Goal: Information Seeking & Learning: Find contact information

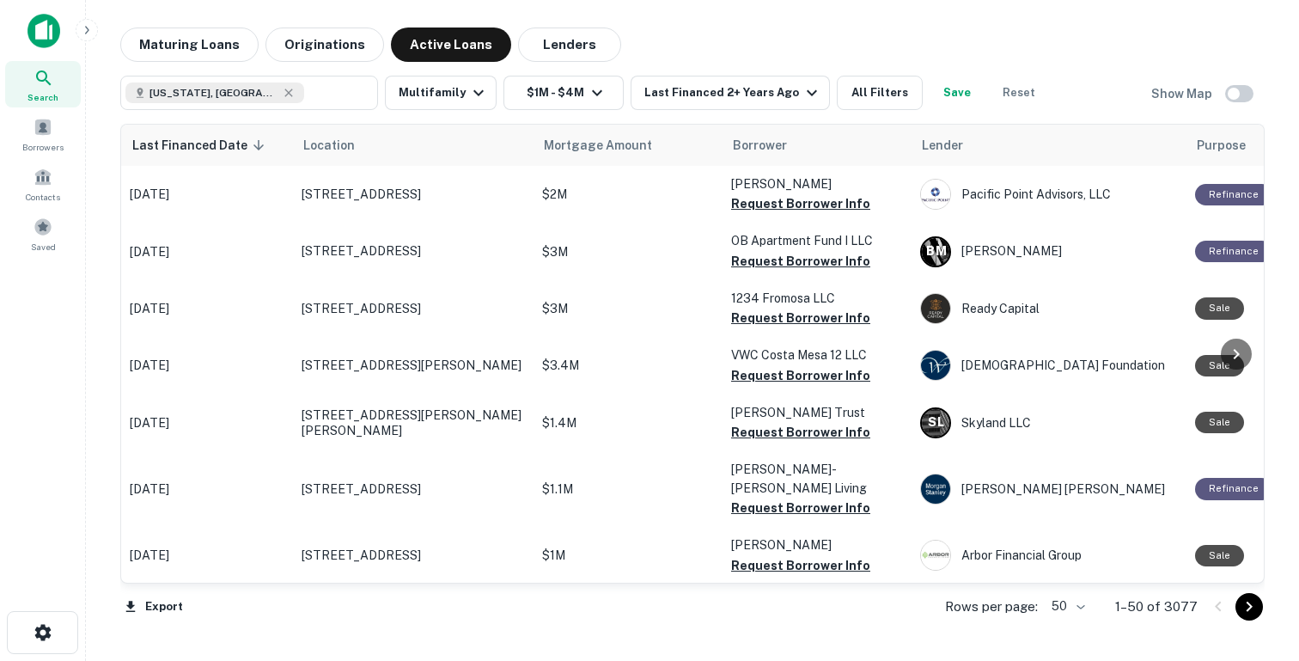
scroll to position [1277, 0]
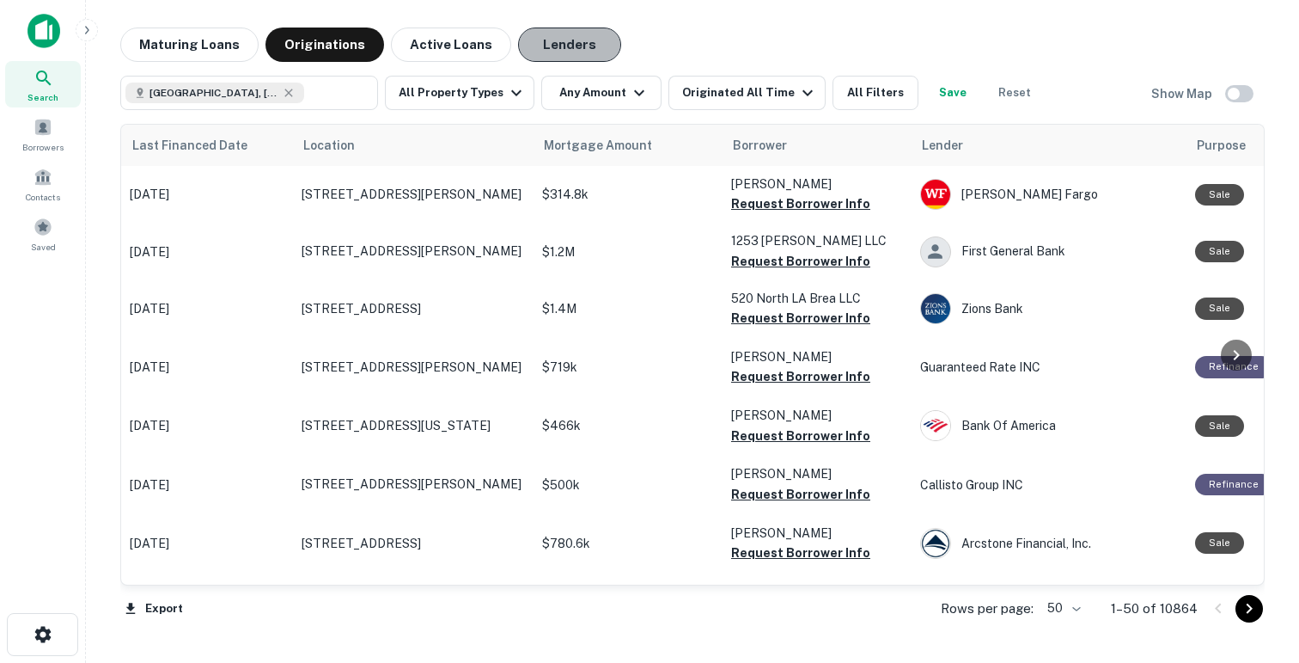
click at [534, 41] on button "Lenders" at bounding box center [569, 44] width 103 height 34
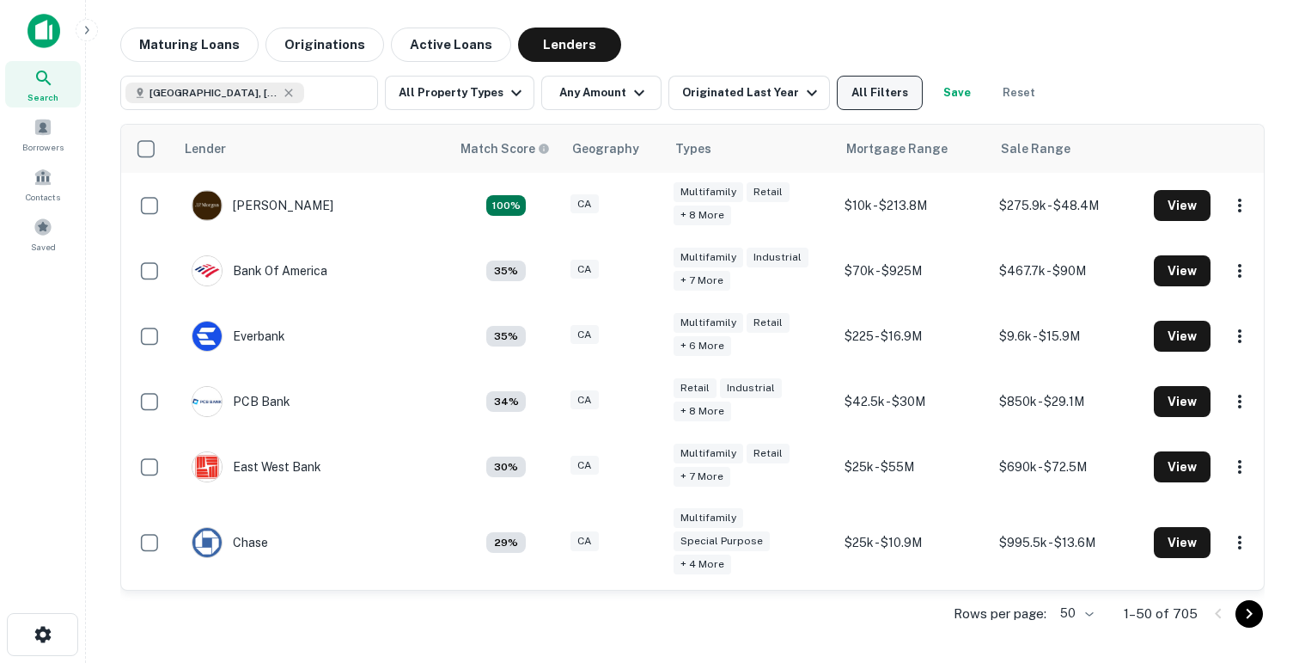
click at [849, 101] on button "All Filters" at bounding box center [880, 93] width 86 height 34
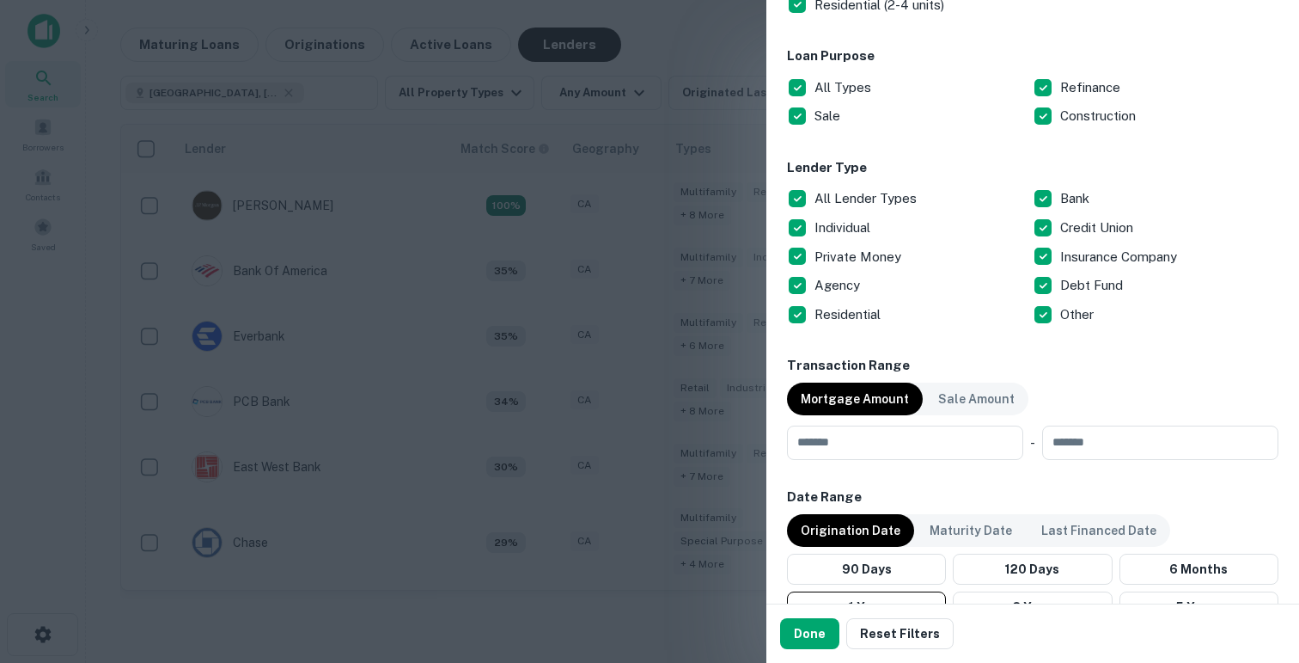
scroll to position [528, 0]
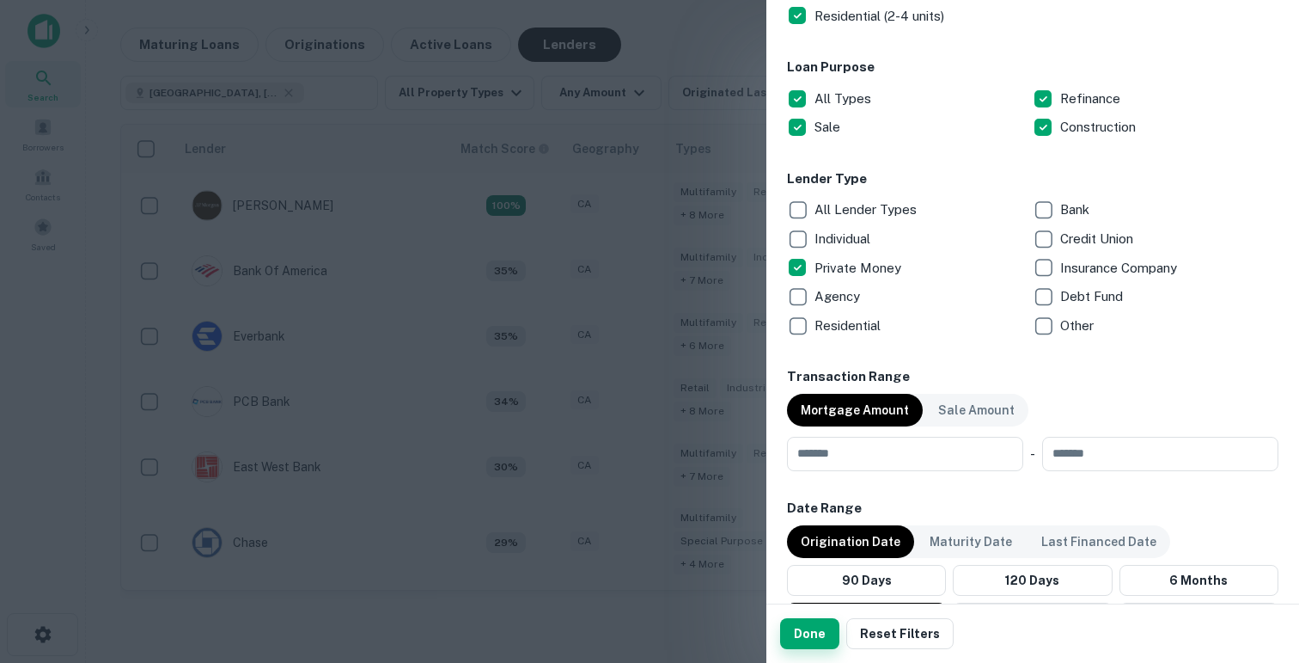
click at [806, 627] on button "Done" at bounding box center [809, 633] width 59 height 31
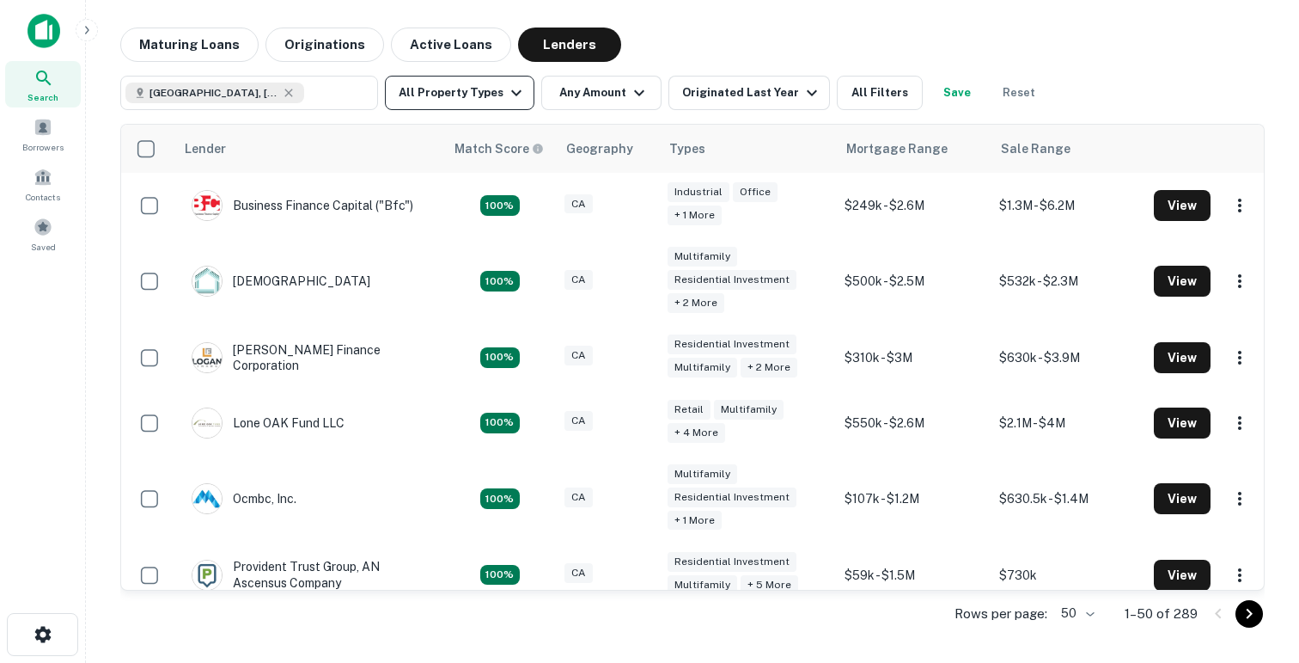
click at [471, 95] on button "All Property Types" at bounding box center [460, 93] width 150 height 34
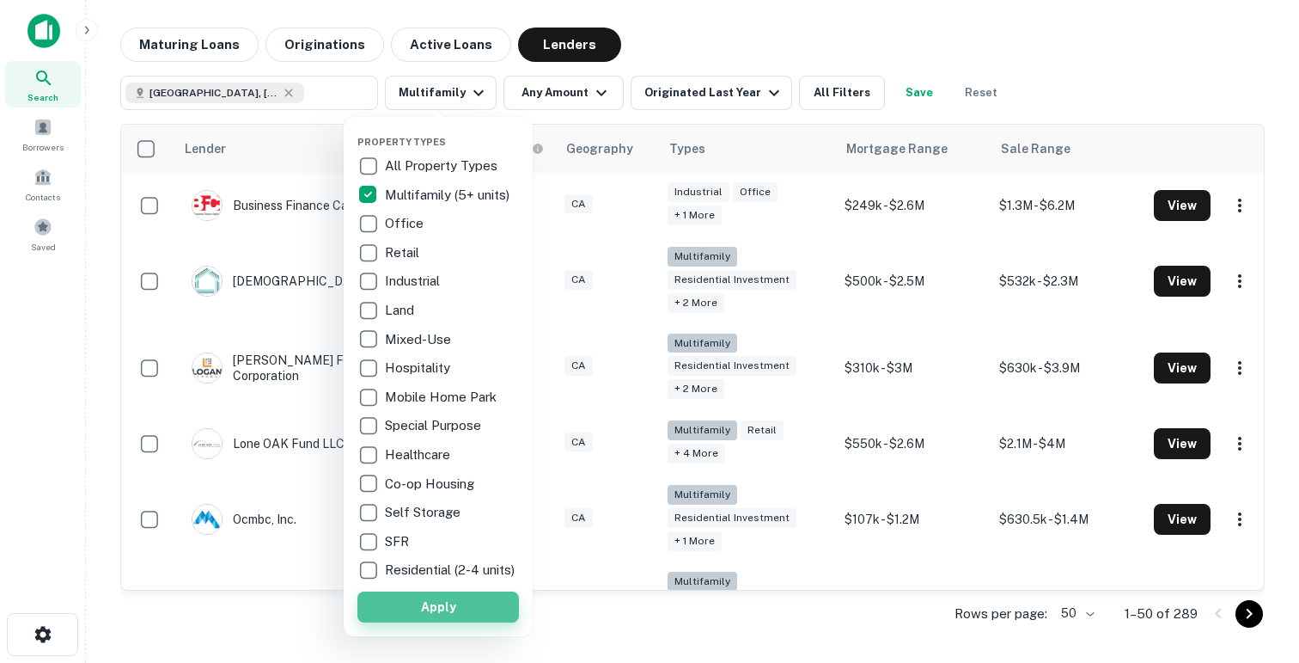
click at [411, 622] on button "Apply" at bounding box center [438, 606] width 162 height 31
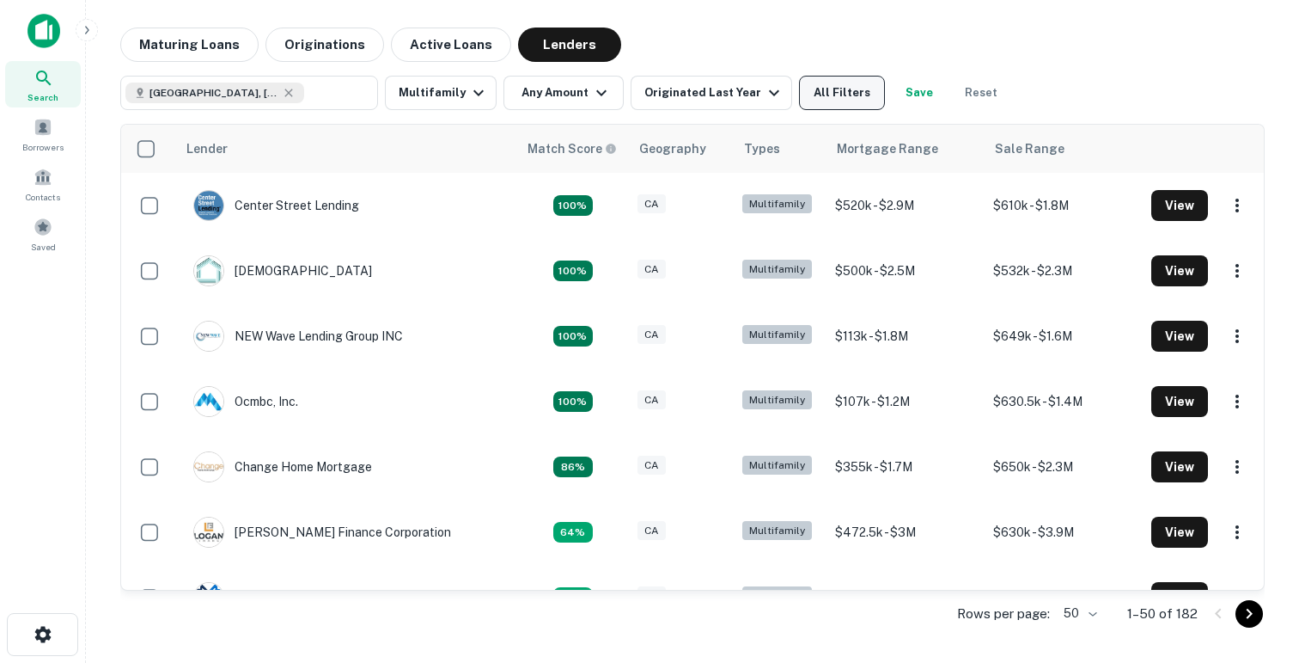
click at [827, 101] on button "All Filters" at bounding box center [842, 93] width 86 height 34
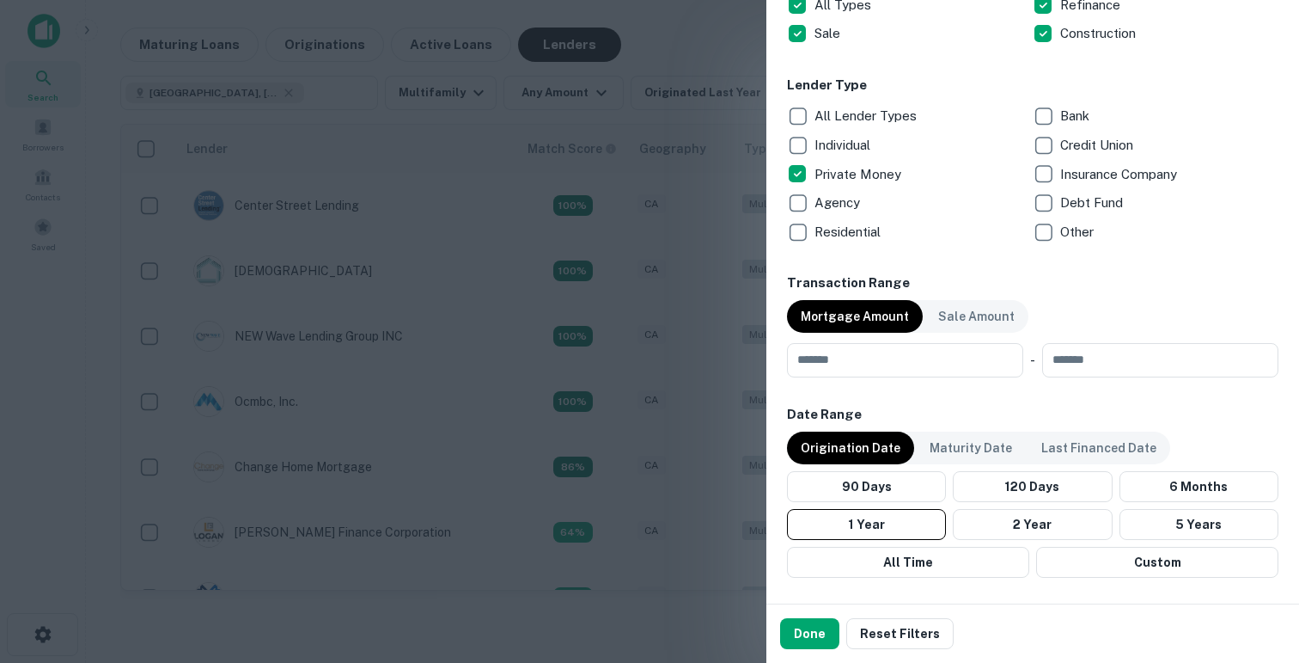
scroll to position [640, 0]
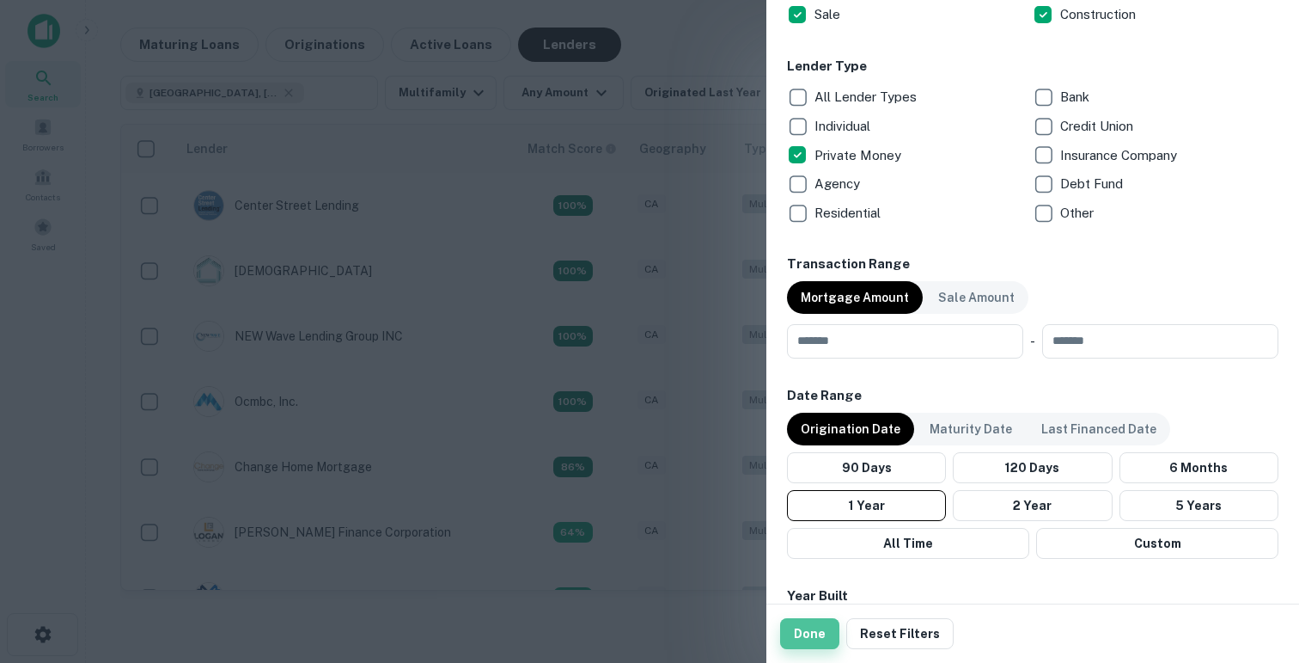
click at [800, 638] on button "Done" at bounding box center [809, 633] width 59 height 31
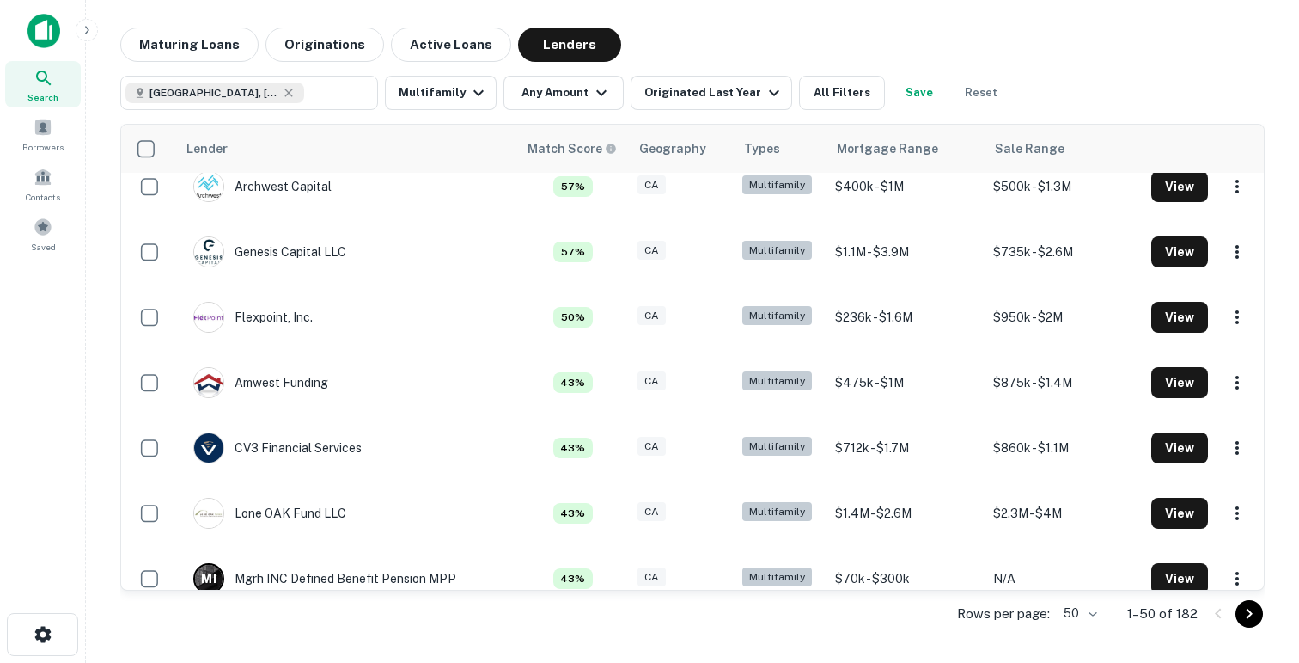
scroll to position [575, 0]
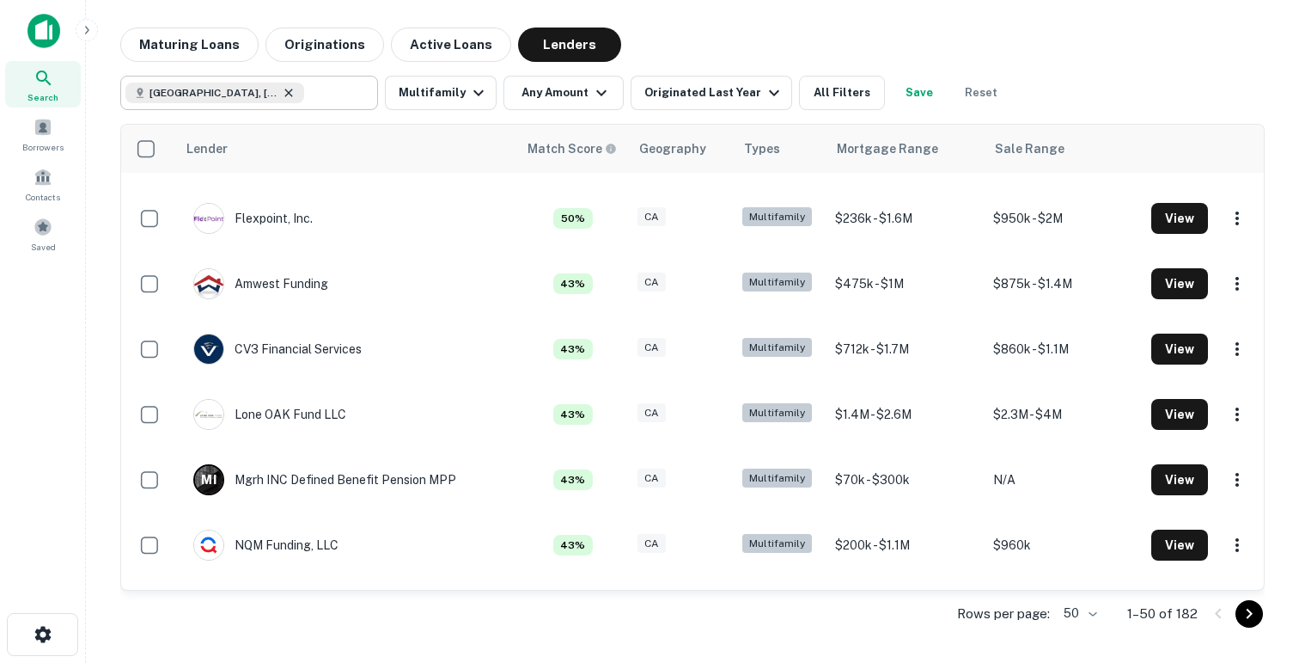
click at [284, 94] on icon at bounding box center [288, 93] width 8 height 8
type input "**********"
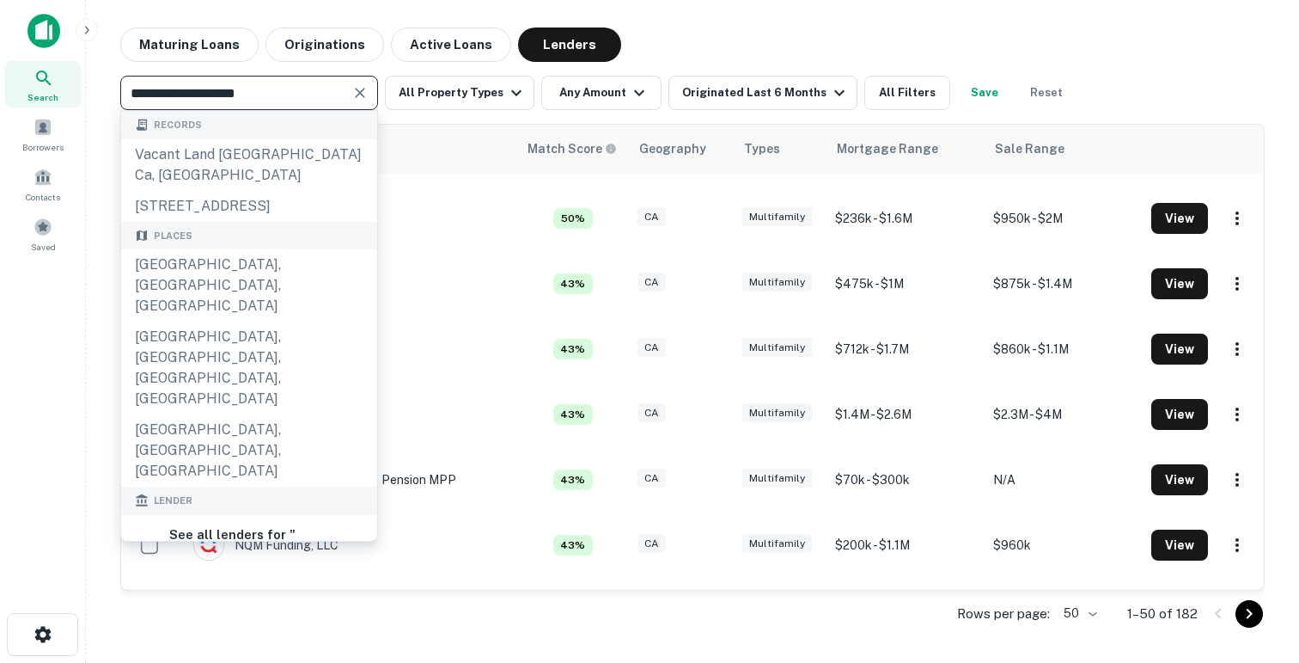
click at [356, 89] on icon "Clear" at bounding box center [359, 92] width 17 height 17
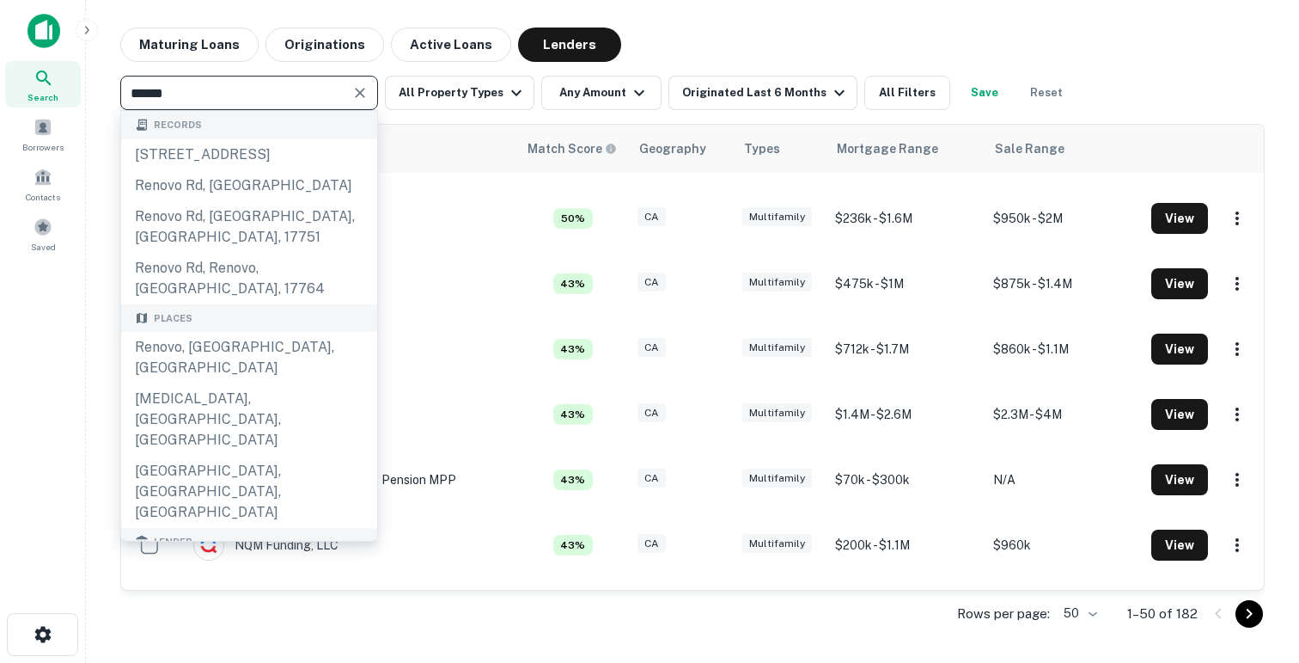
type input "******"
click at [199, 603] on div "renovo financial" at bounding box center [225, 616] width 109 height 26
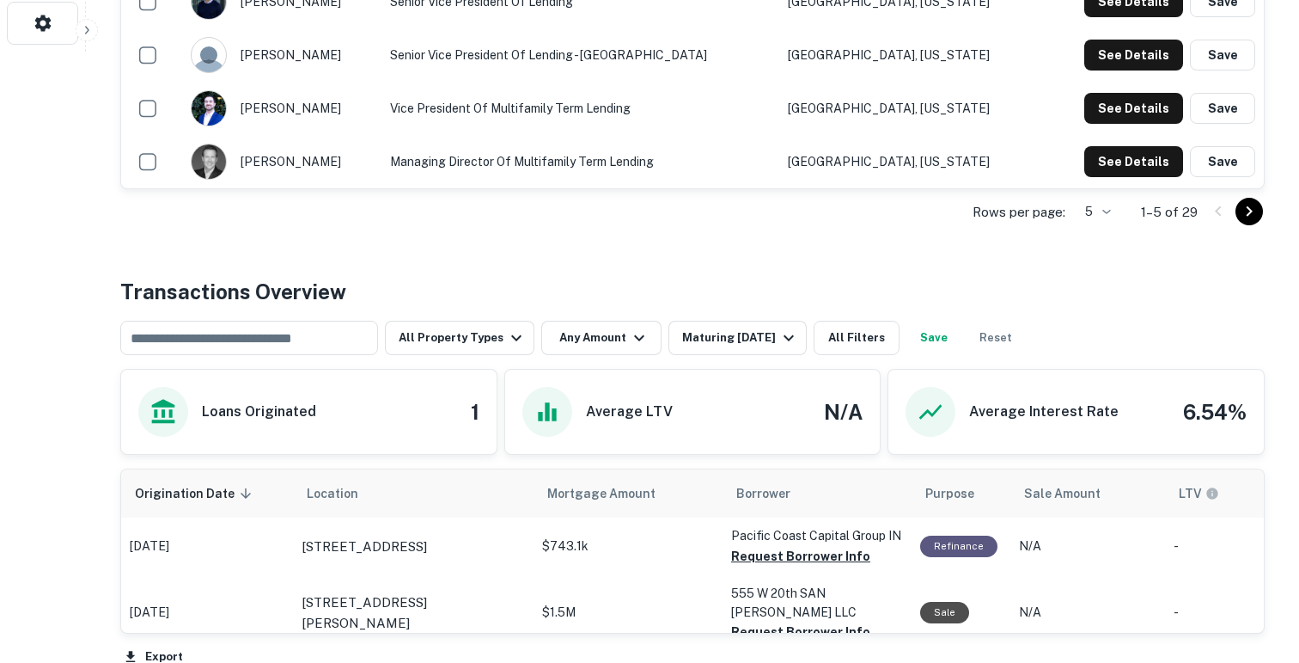
scroll to position [729, 0]
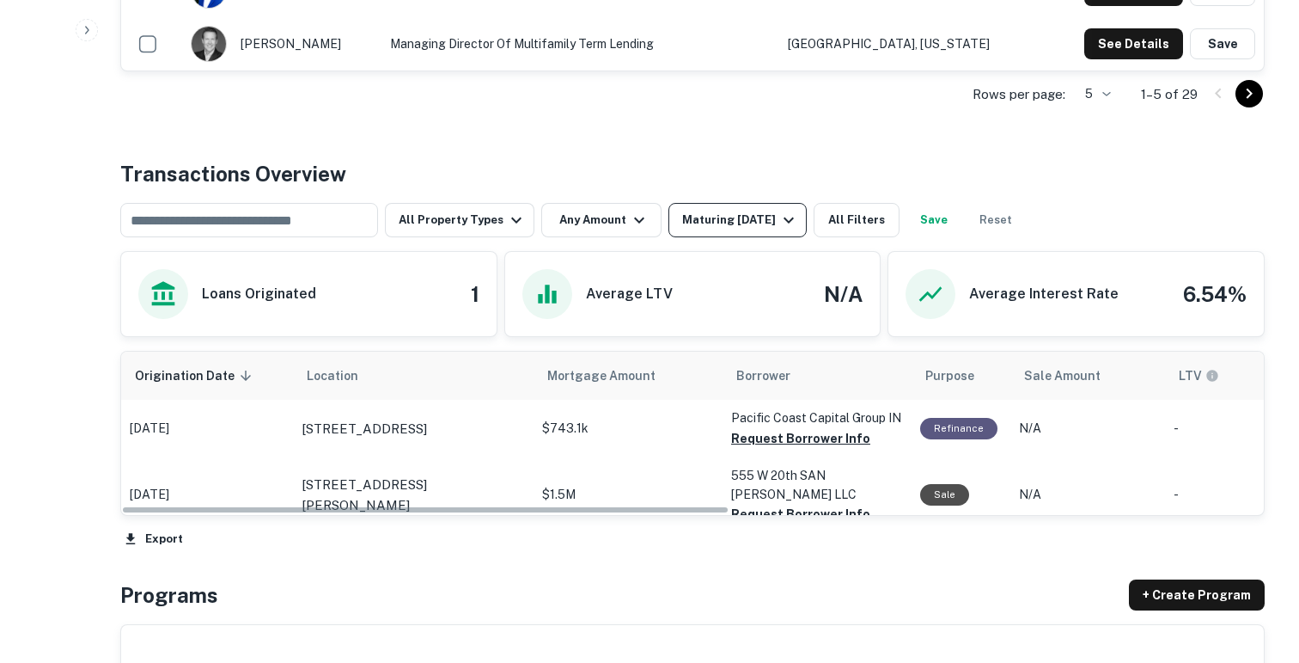
click at [699, 230] on button "Maturing [DATE]" at bounding box center [738, 220] width 138 height 34
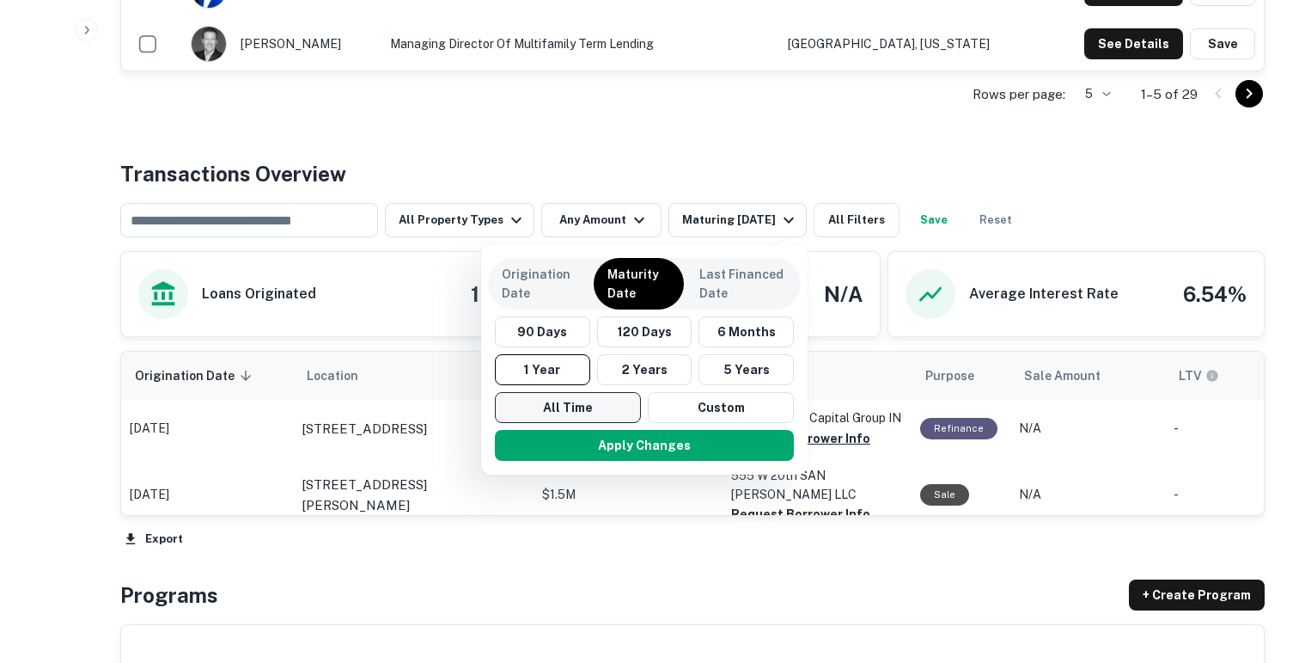
click at [541, 407] on button "All Time" at bounding box center [568, 407] width 146 height 31
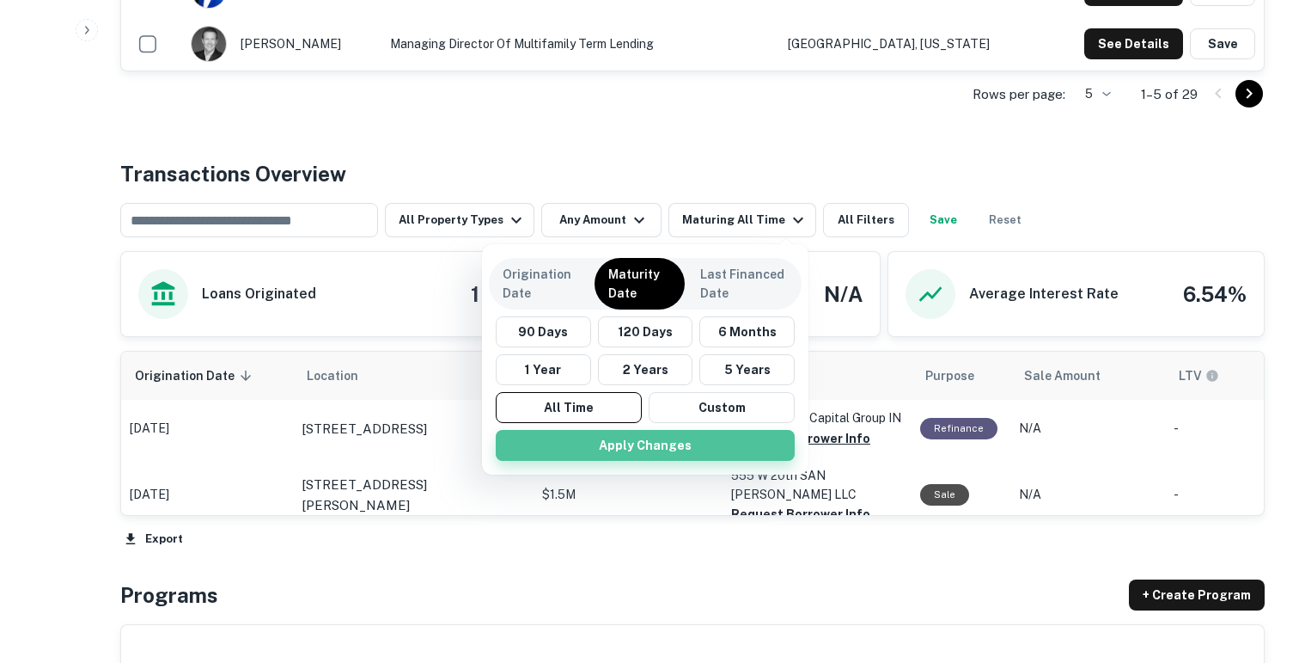
click at [554, 447] on button "Apply Changes" at bounding box center [645, 445] width 299 height 31
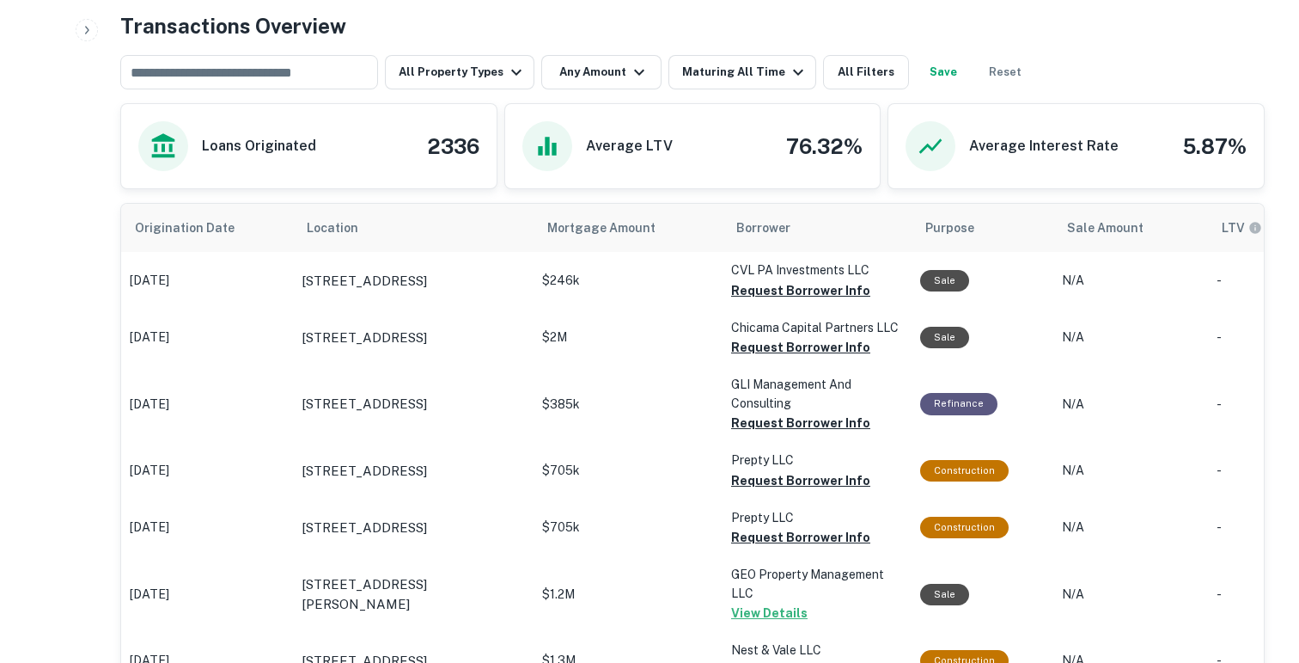
scroll to position [875, 0]
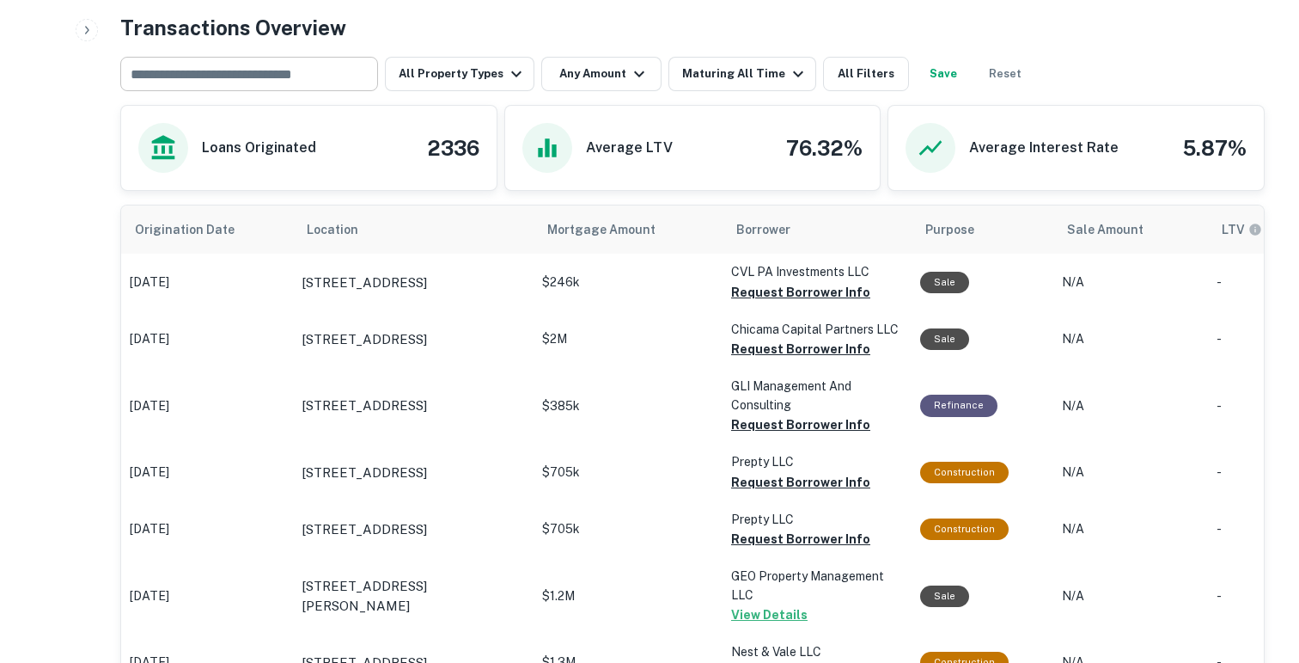
click at [296, 63] on input "text" at bounding box center [247, 74] width 245 height 24
type input "**********"
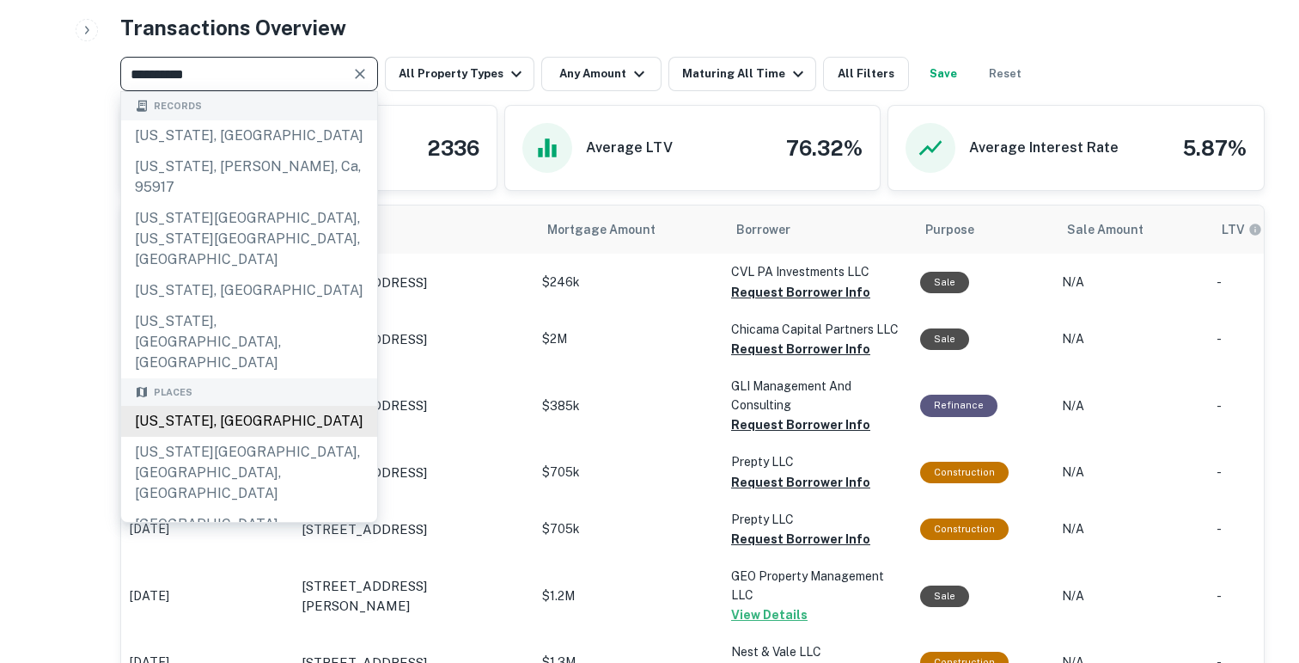
click at [229, 406] on div "[US_STATE], [GEOGRAPHIC_DATA]" at bounding box center [249, 421] width 256 height 31
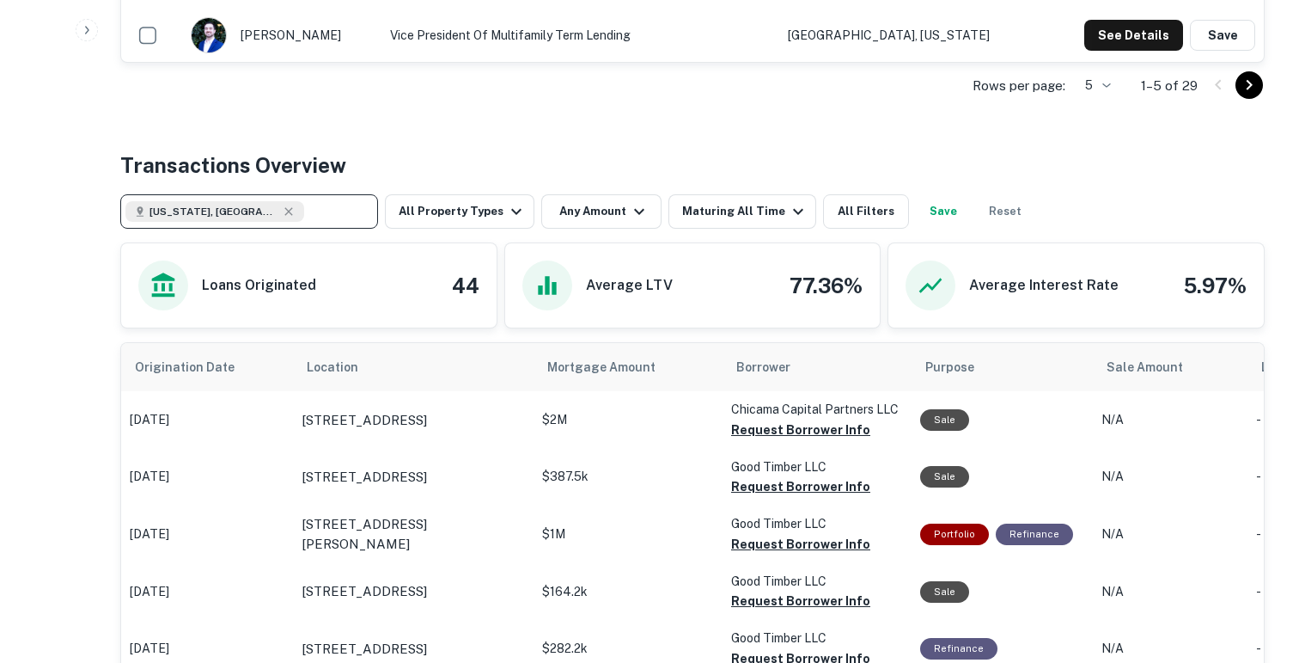
scroll to position [875, 0]
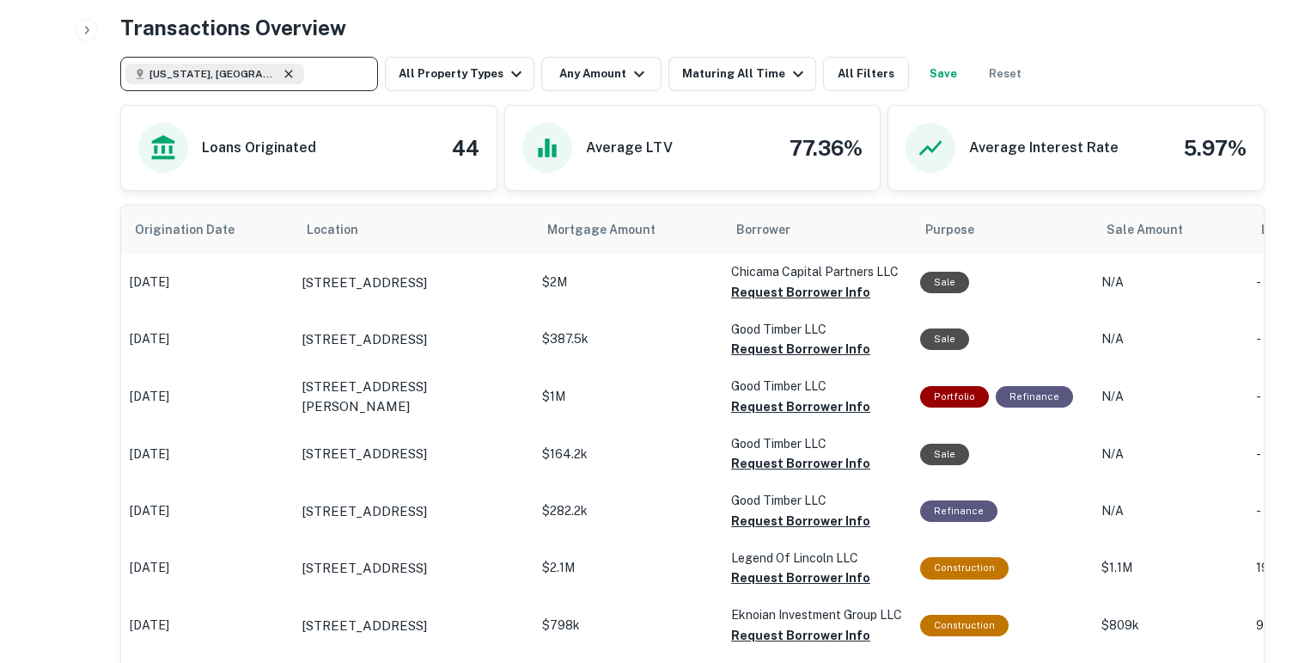
click at [284, 75] on icon at bounding box center [288, 74] width 8 height 8
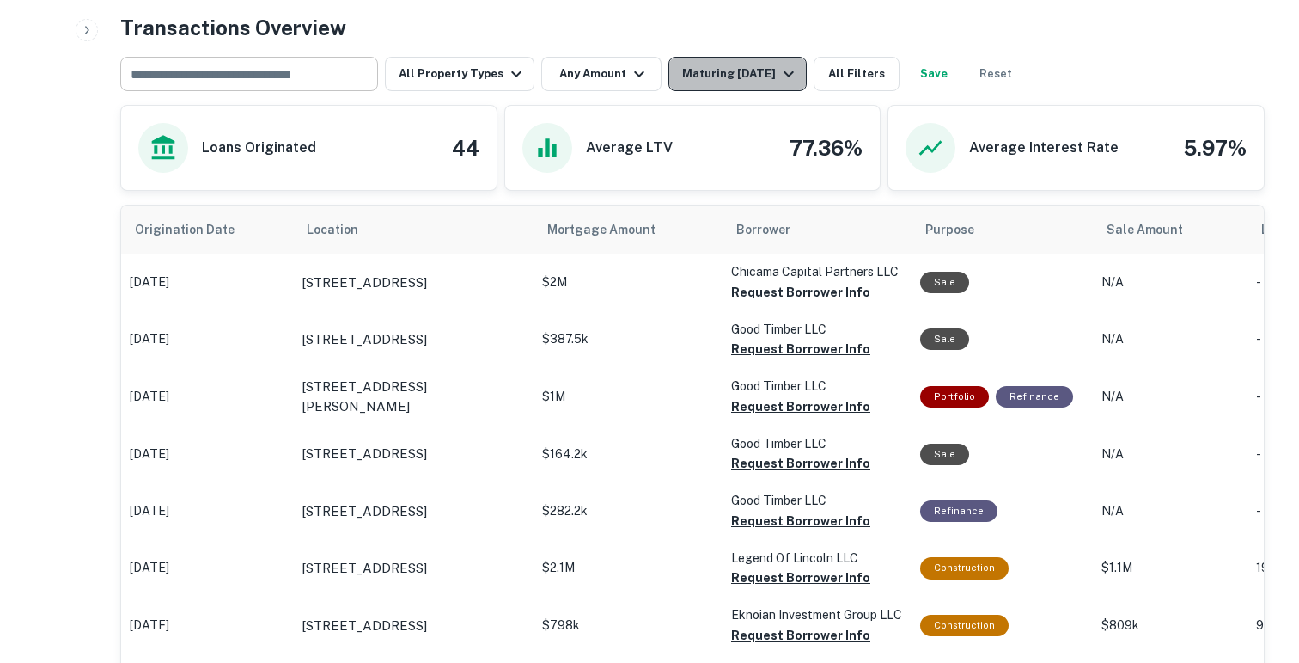
click at [689, 72] on div "Maturing [DATE]" at bounding box center [740, 74] width 117 height 21
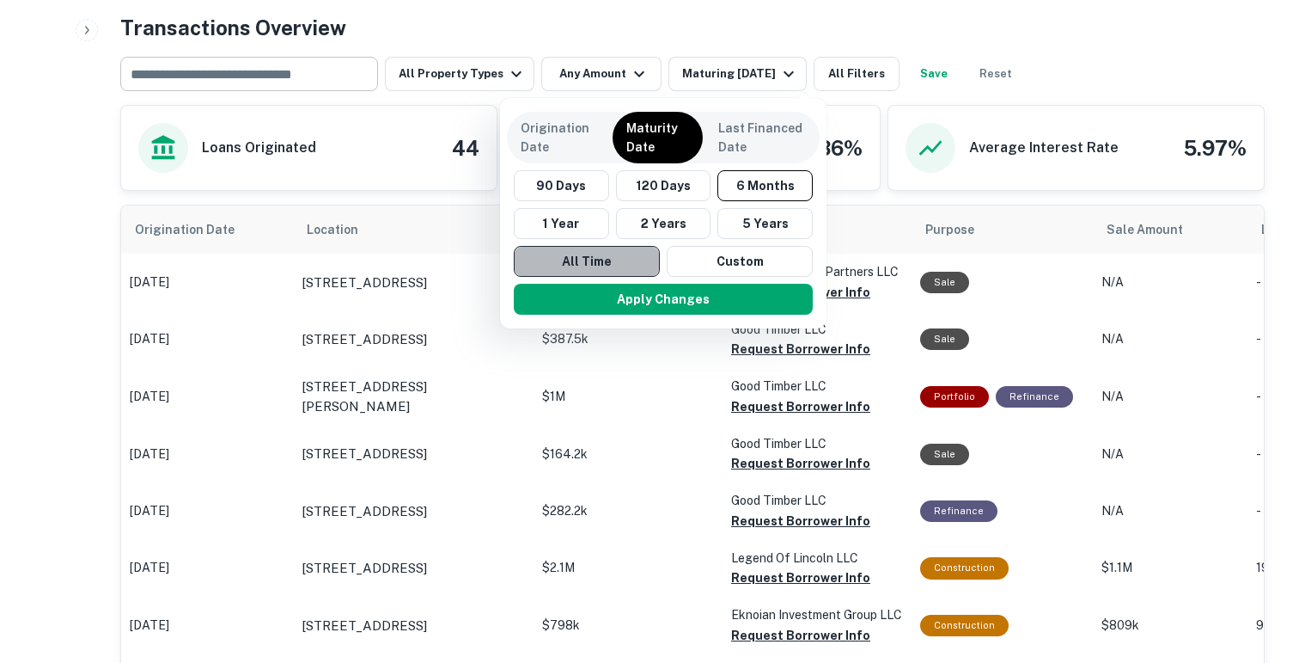
click at [601, 261] on button "All Time" at bounding box center [587, 261] width 146 height 31
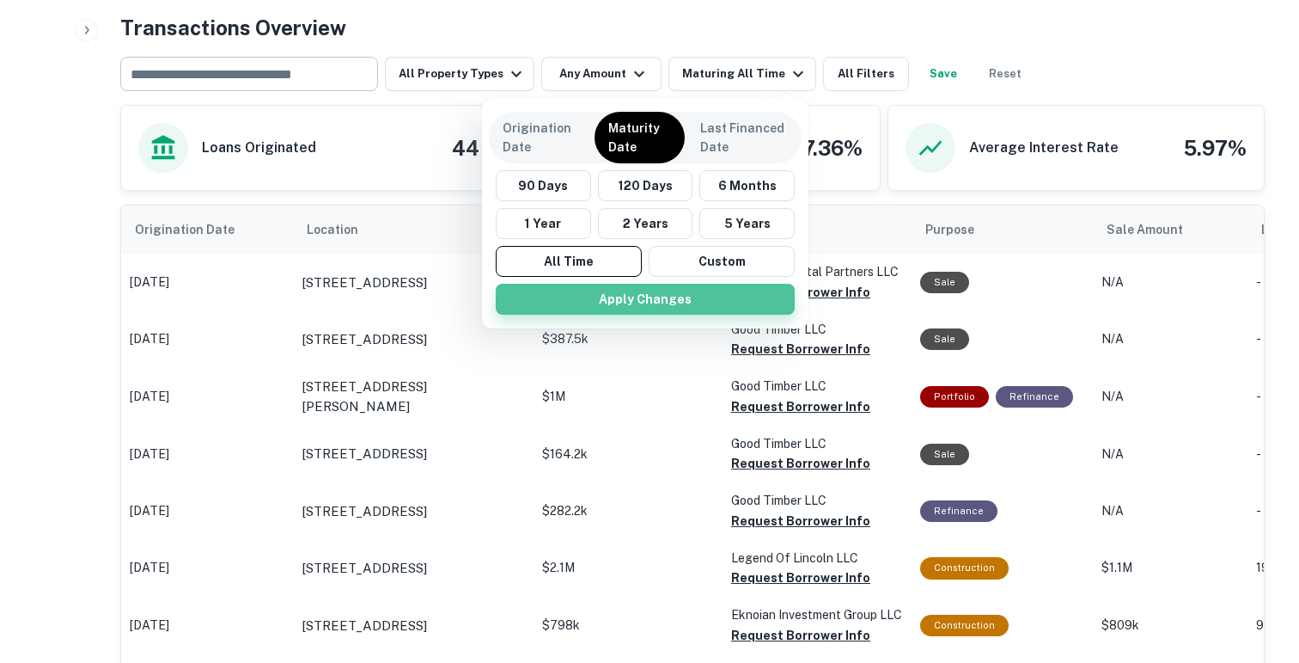
click at [588, 308] on button "Apply Changes" at bounding box center [645, 299] width 299 height 31
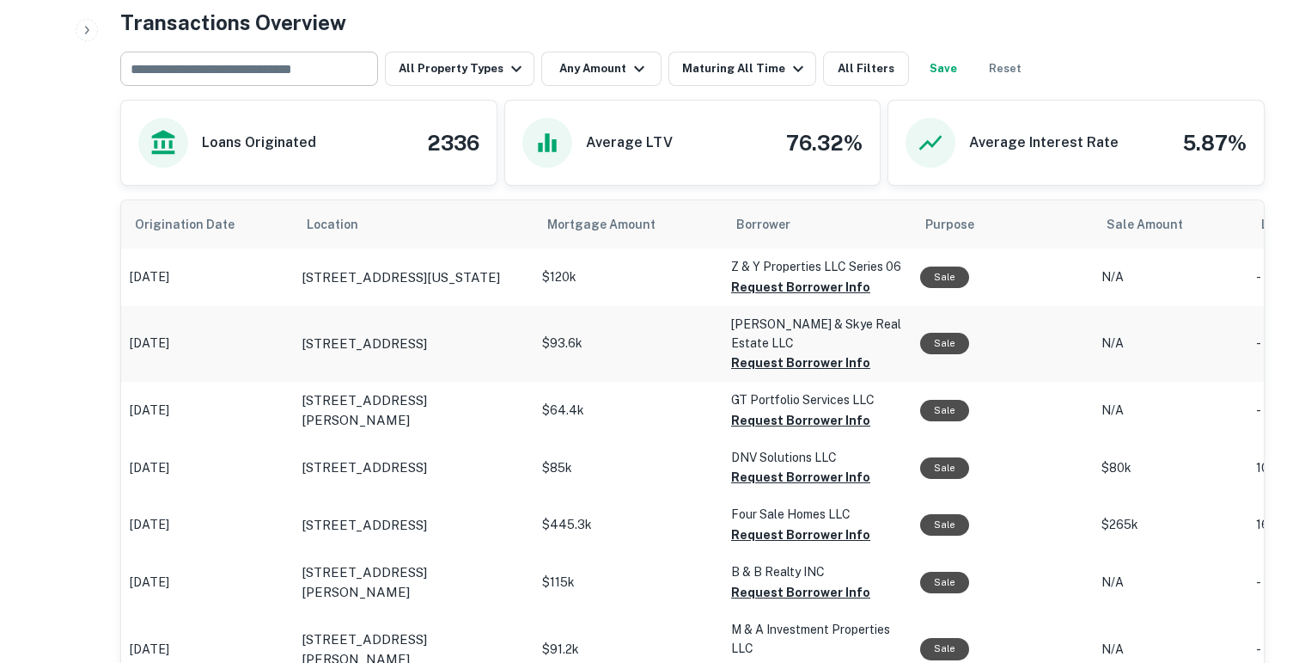
scroll to position [801, 0]
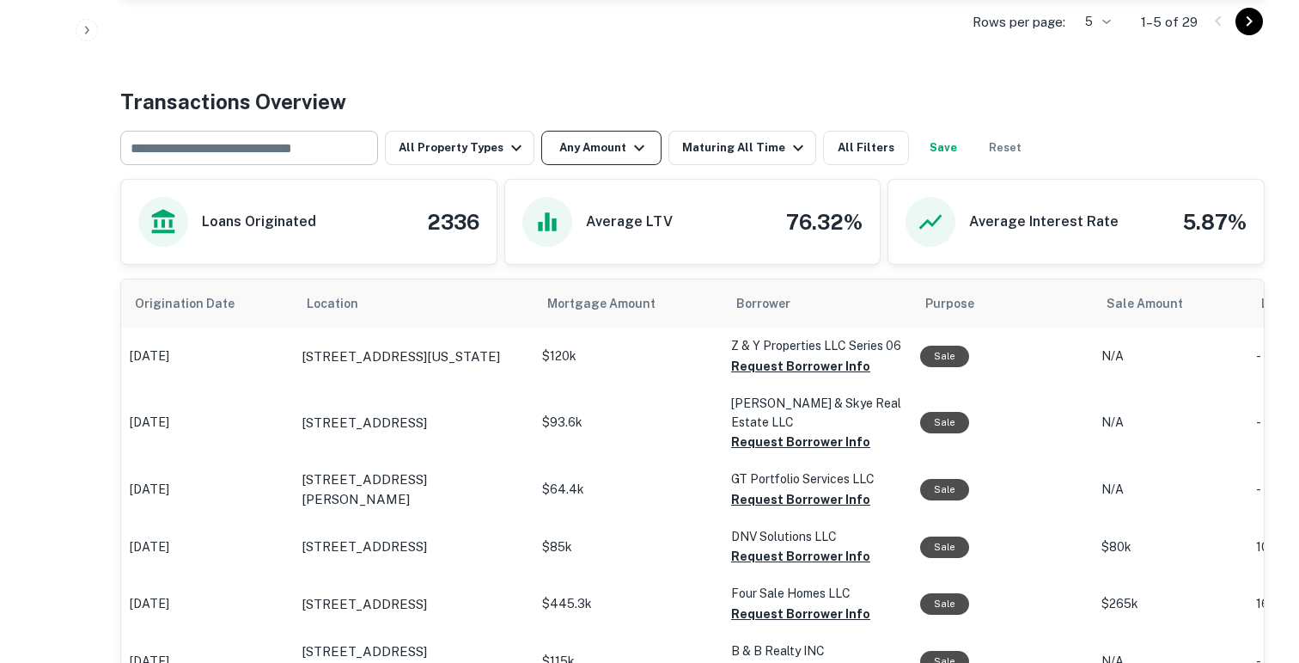
click at [573, 139] on button "Any Amount" at bounding box center [601, 148] width 120 height 34
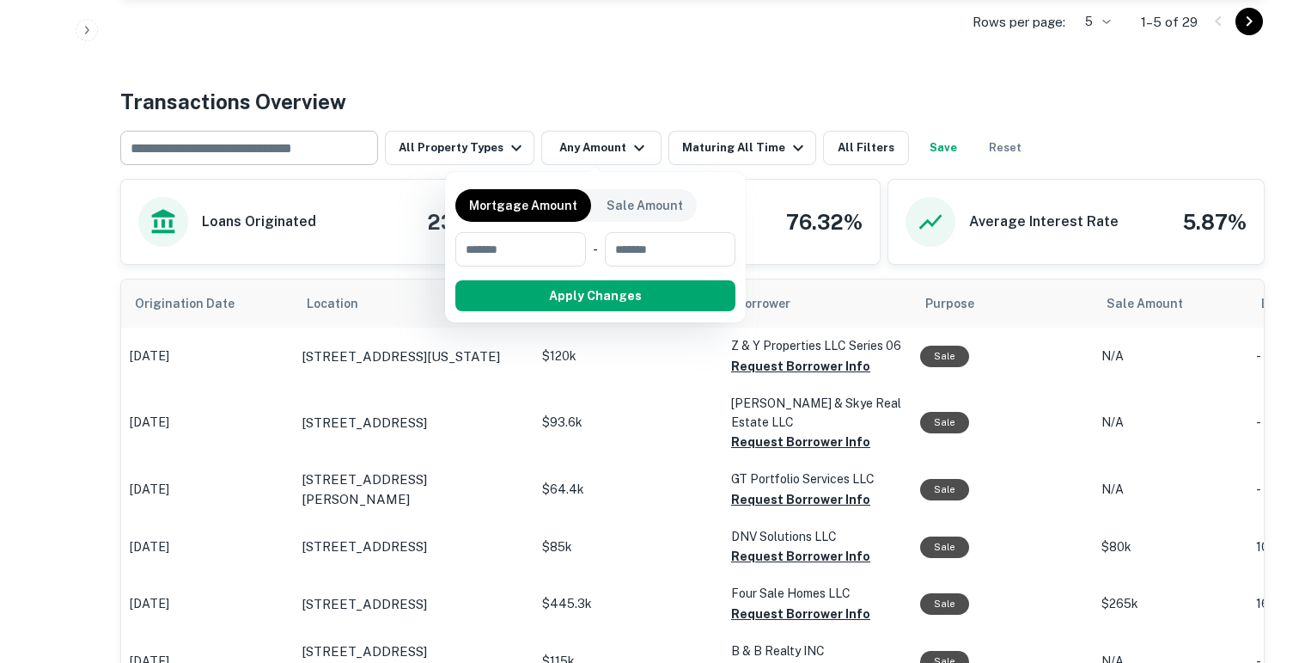
click at [485, 150] on div at bounding box center [649, 331] width 1299 height 663
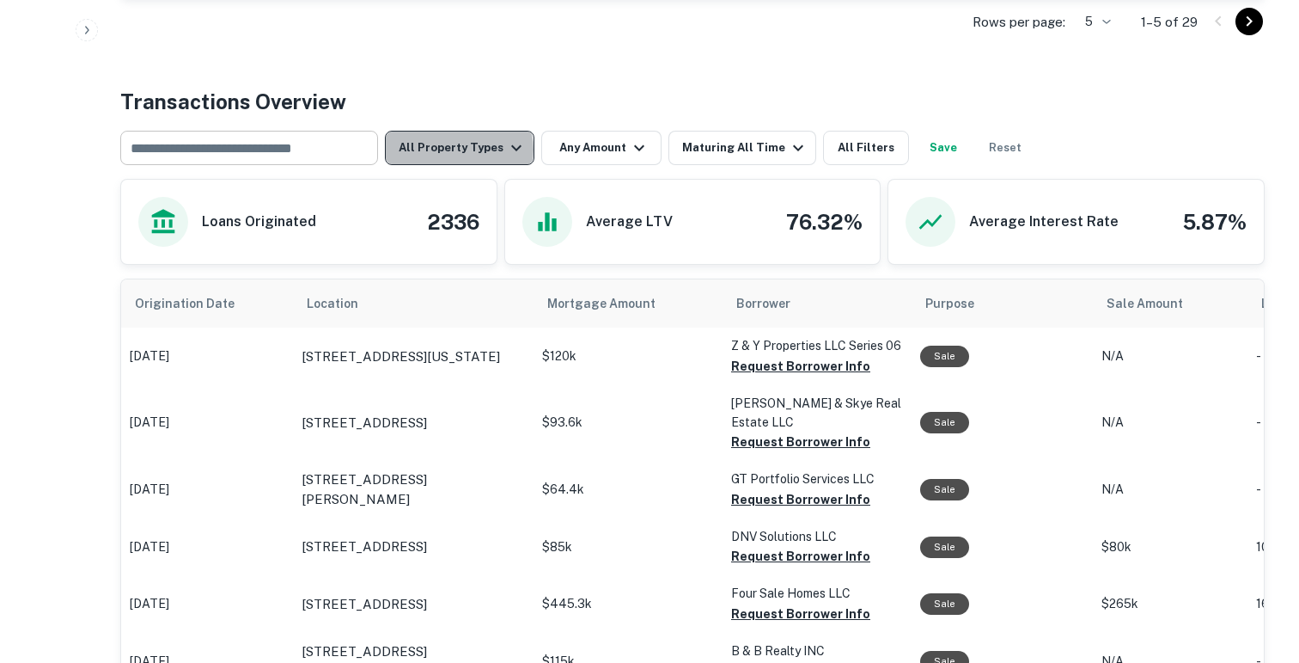
click at [458, 150] on button "All Property Types" at bounding box center [460, 148] width 150 height 34
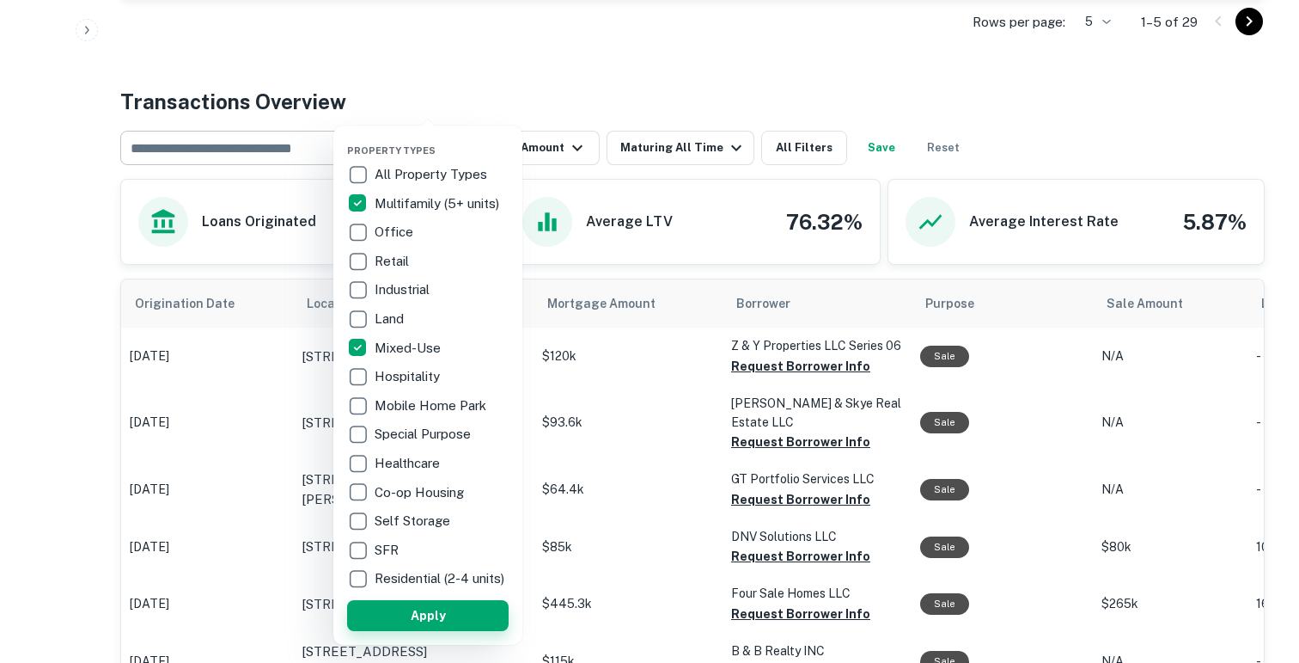
click at [396, 625] on button "Apply" at bounding box center [428, 615] width 162 height 31
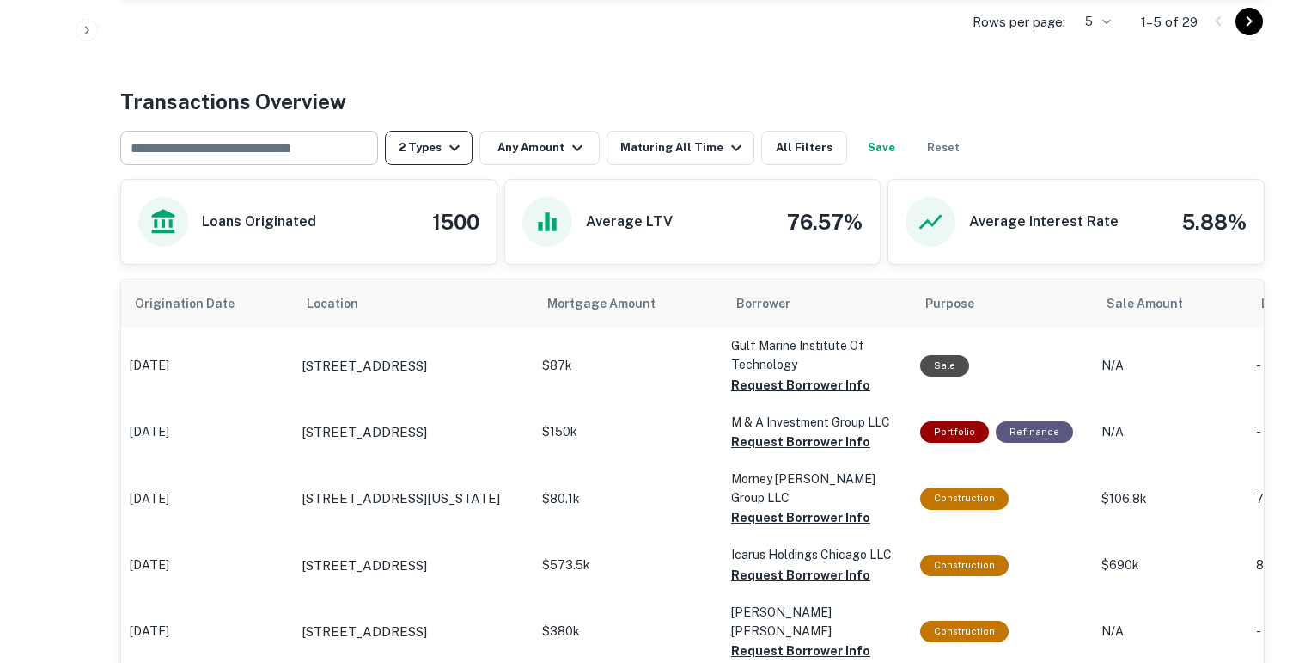
click at [439, 151] on button "2 Types" at bounding box center [429, 148] width 88 height 34
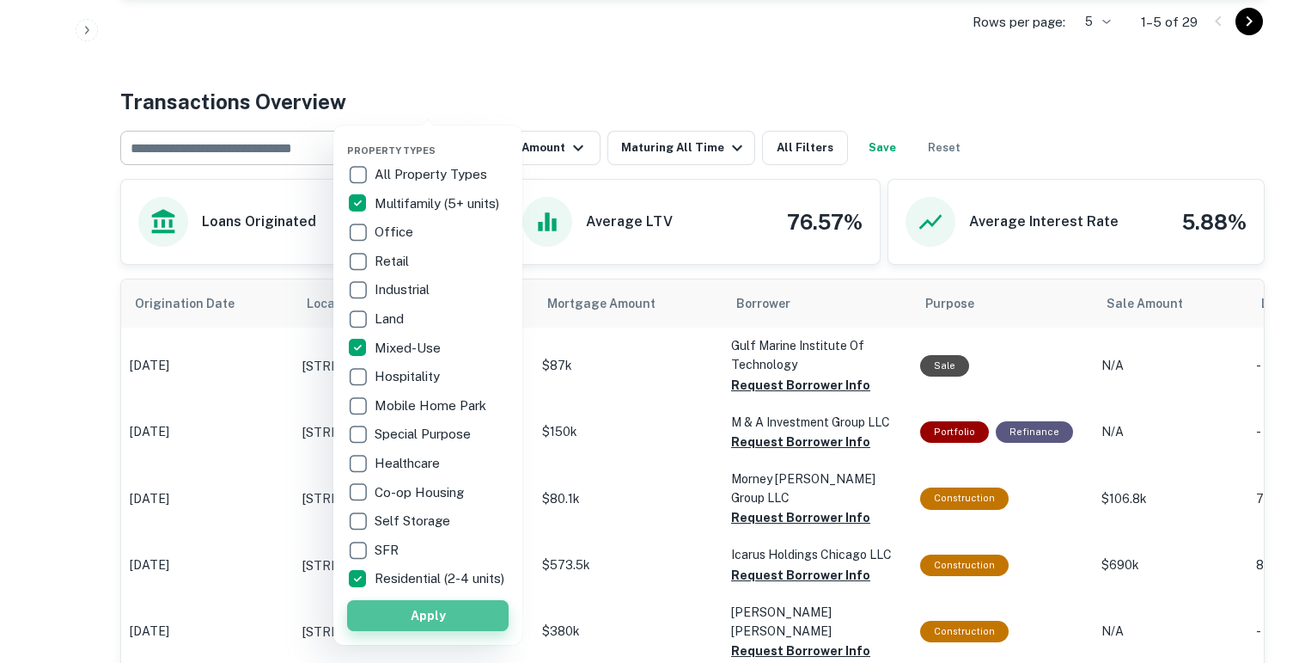
click at [389, 629] on button "Apply" at bounding box center [428, 615] width 162 height 31
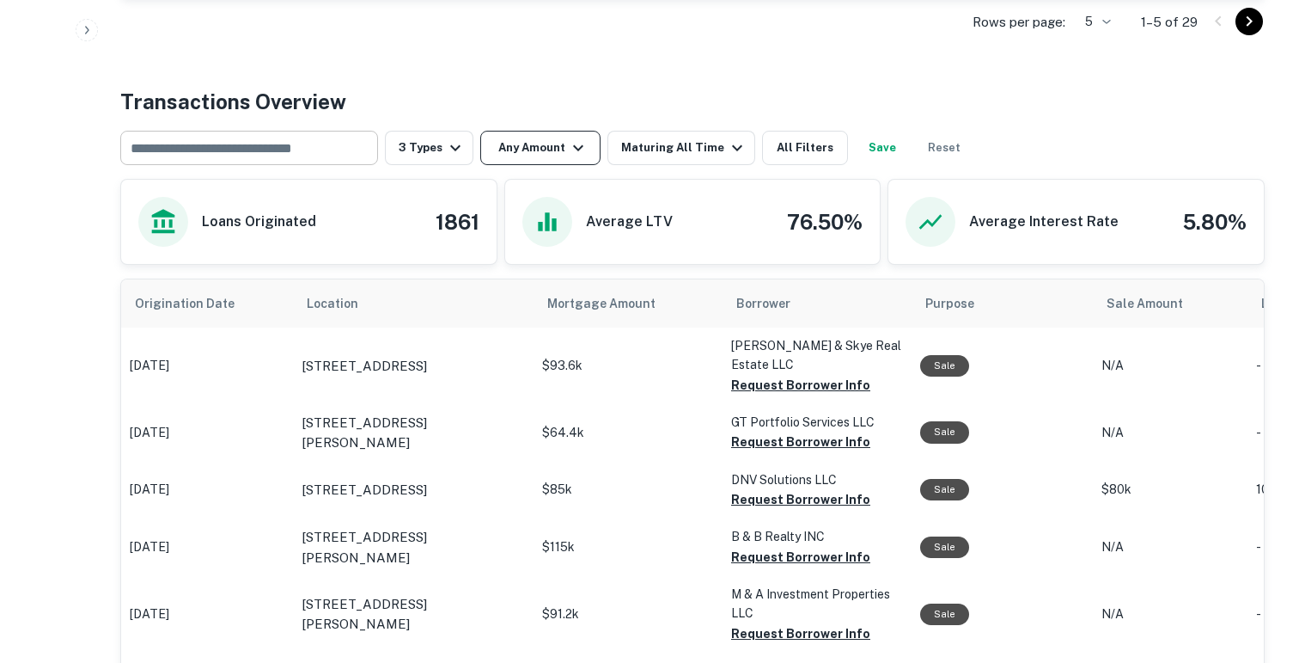
click at [533, 156] on button "Any Amount" at bounding box center [540, 148] width 120 height 34
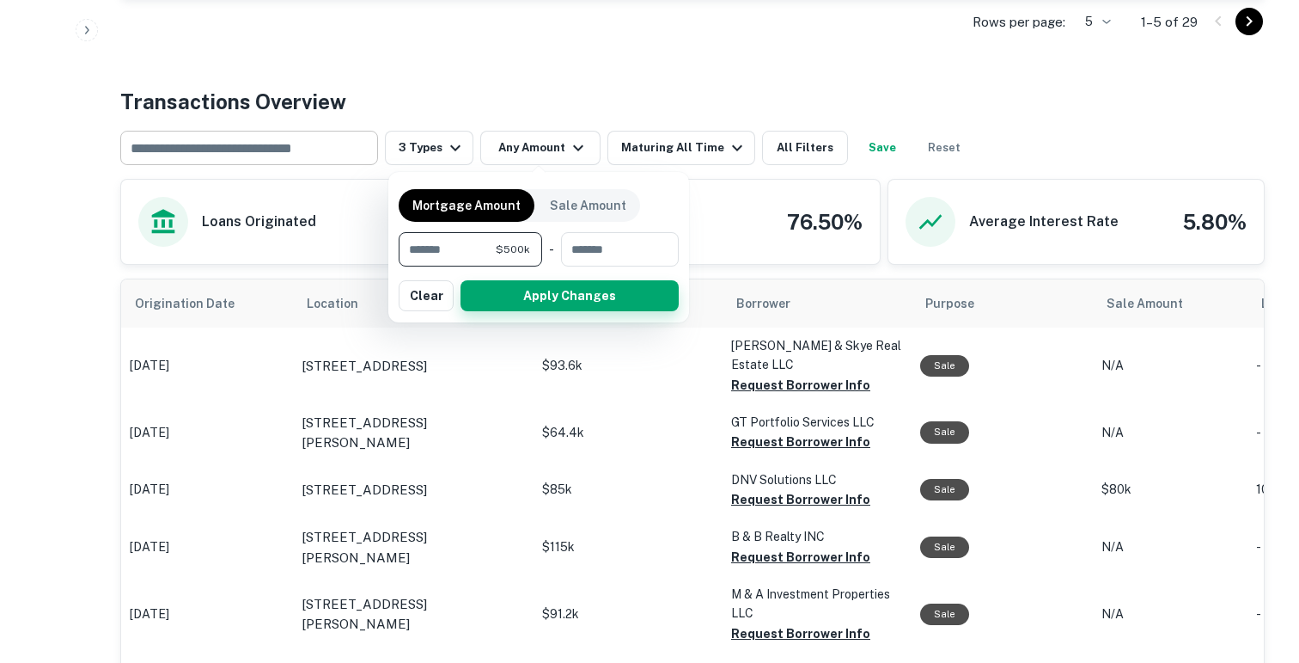
type input "******"
click at [531, 294] on button "Apply Changes" at bounding box center [570, 295] width 218 height 31
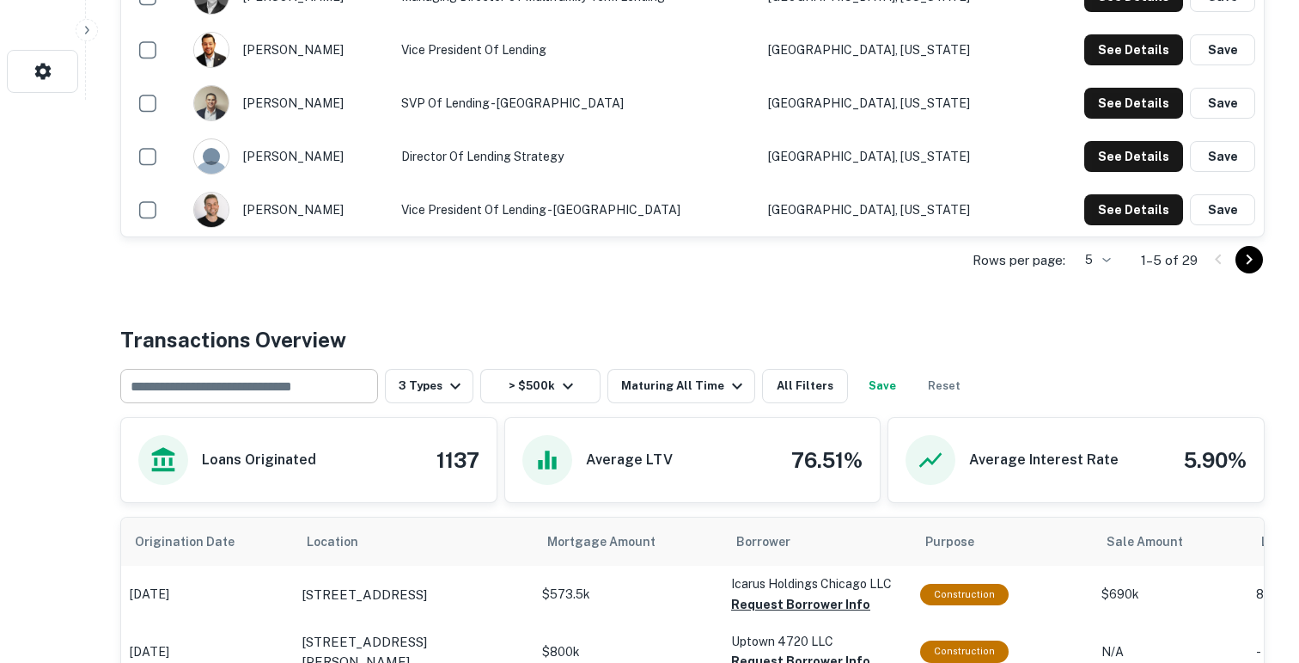
scroll to position [663, 0]
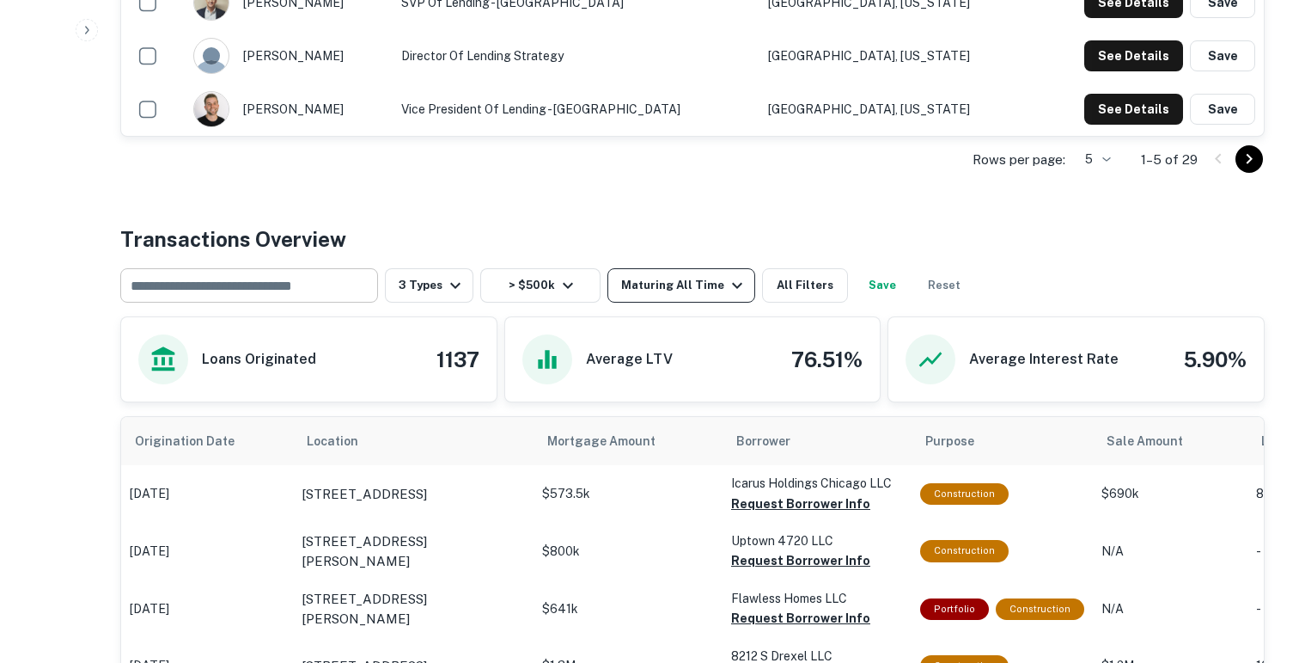
click at [643, 296] on button "Maturing All Time" at bounding box center [682, 285] width 148 height 34
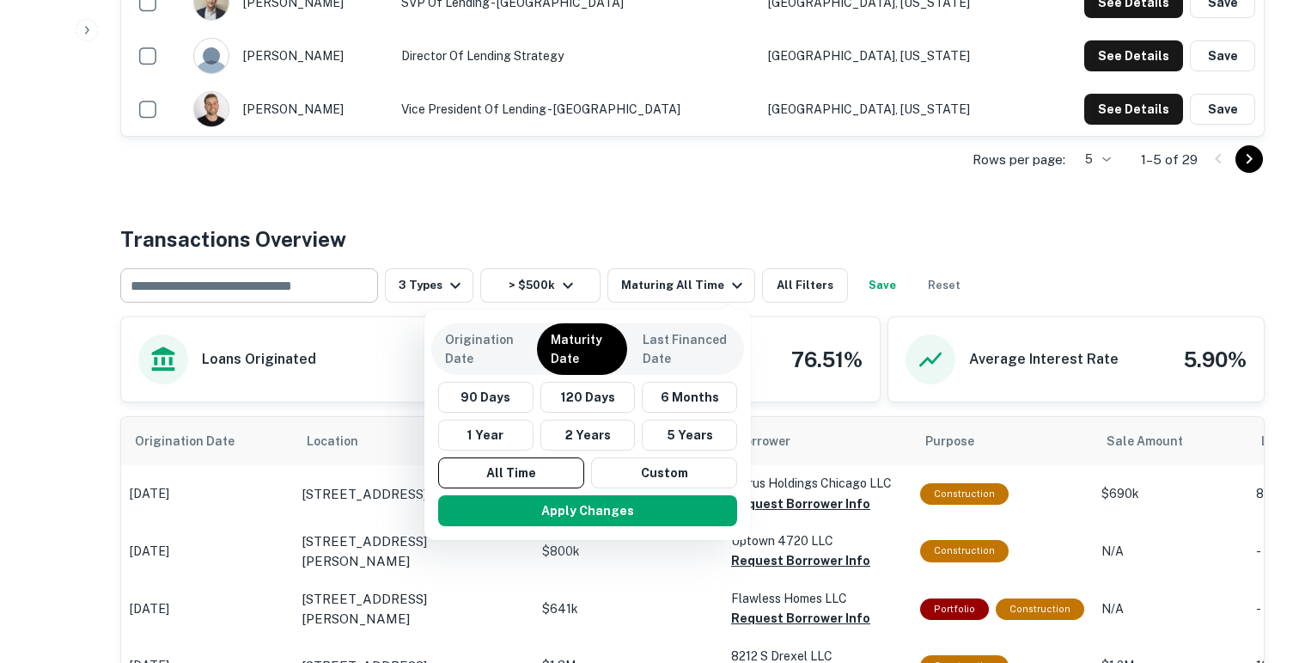
click at [547, 234] on div at bounding box center [649, 331] width 1299 height 663
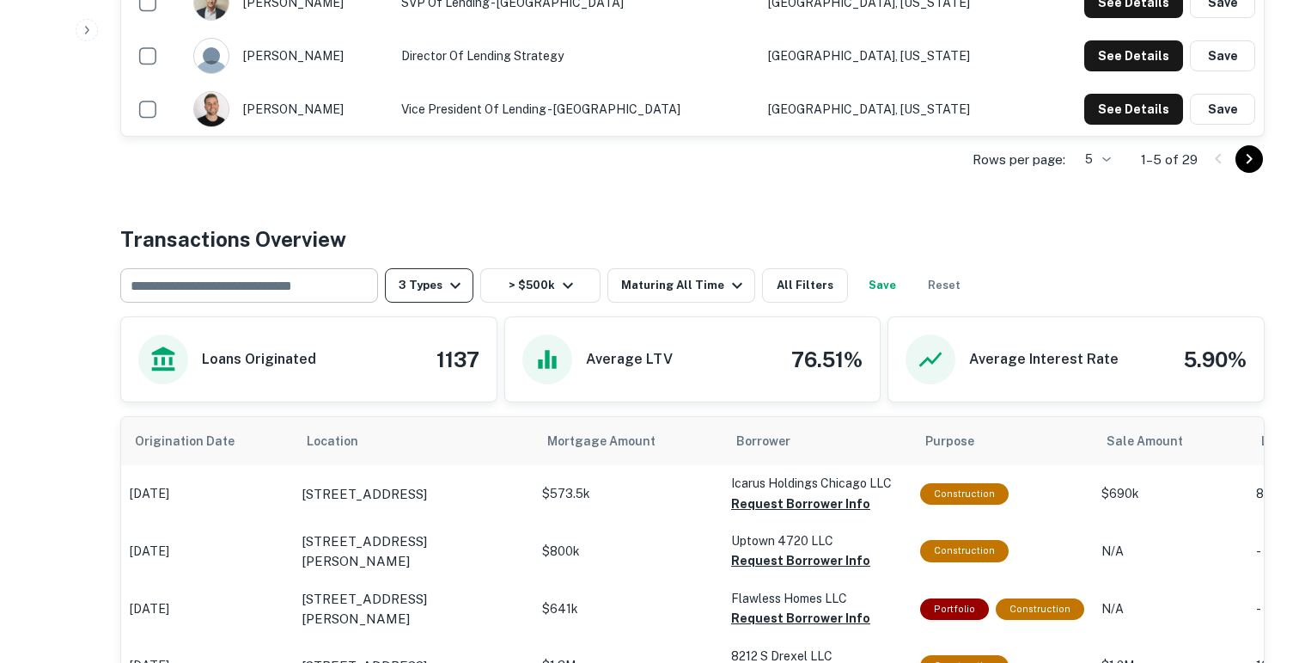
click at [430, 296] on button "3 Types" at bounding box center [429, 285] width 89 height 34
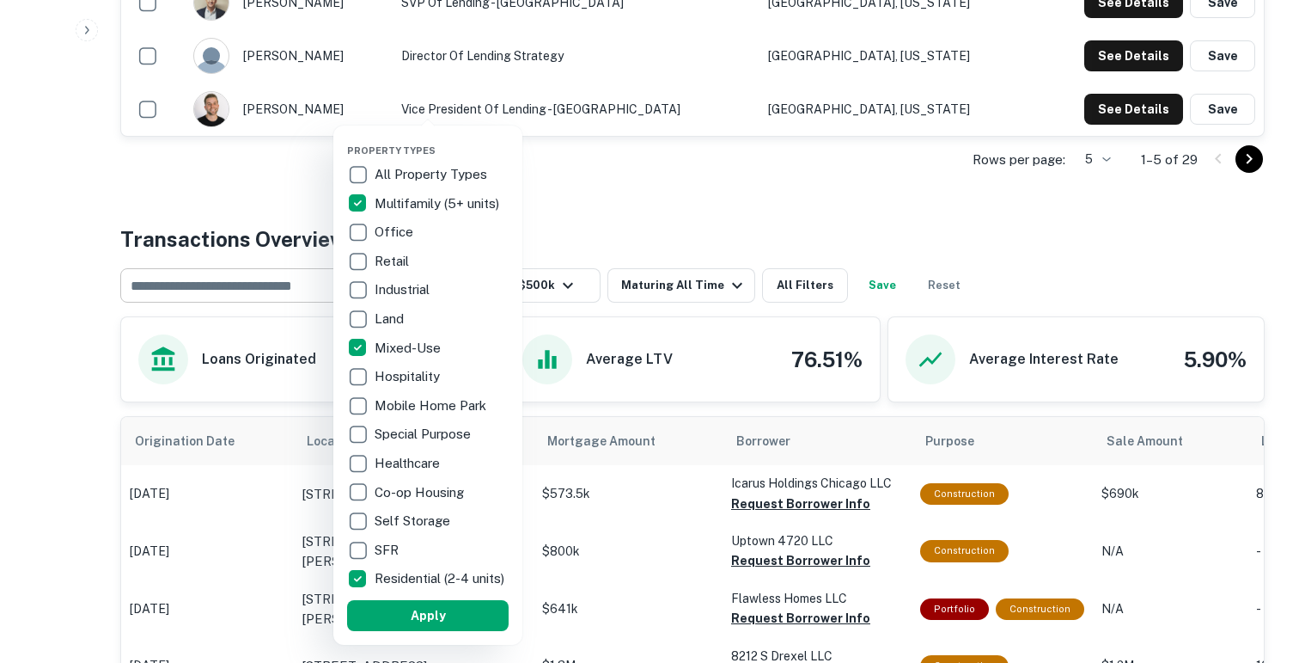
click at [591, 232] on div at bounding box center [649, 331] width 1299 height 663
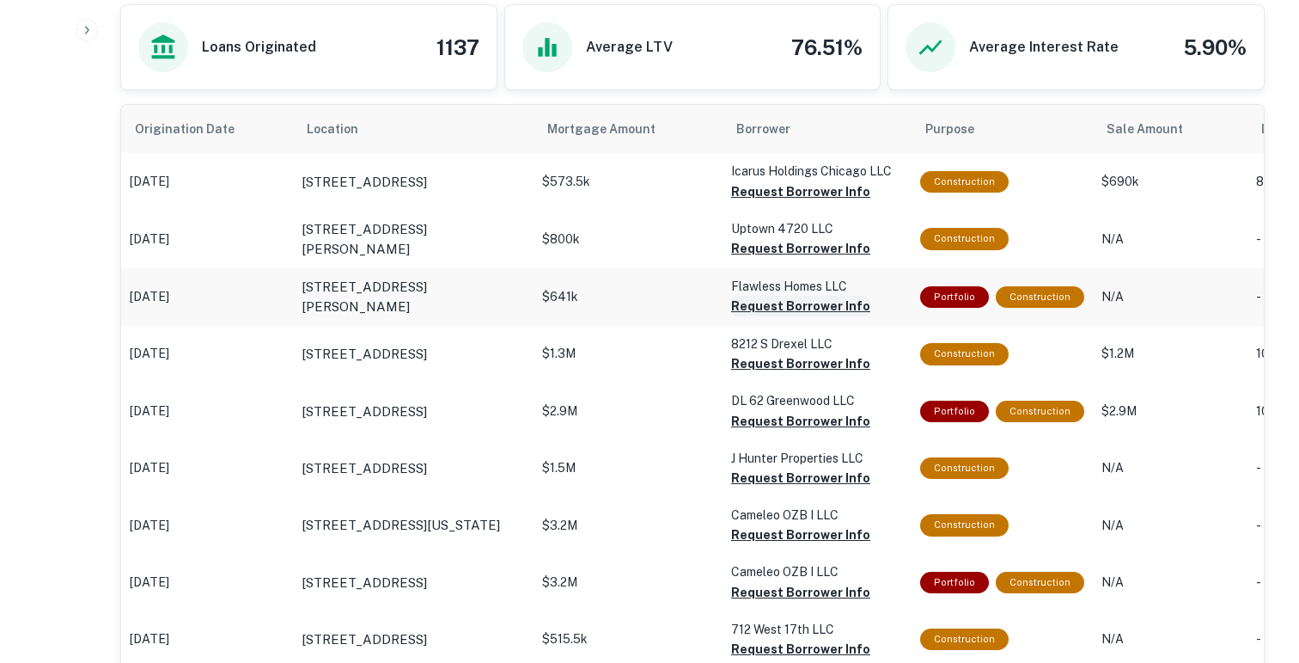
scroll to position [901, 0]
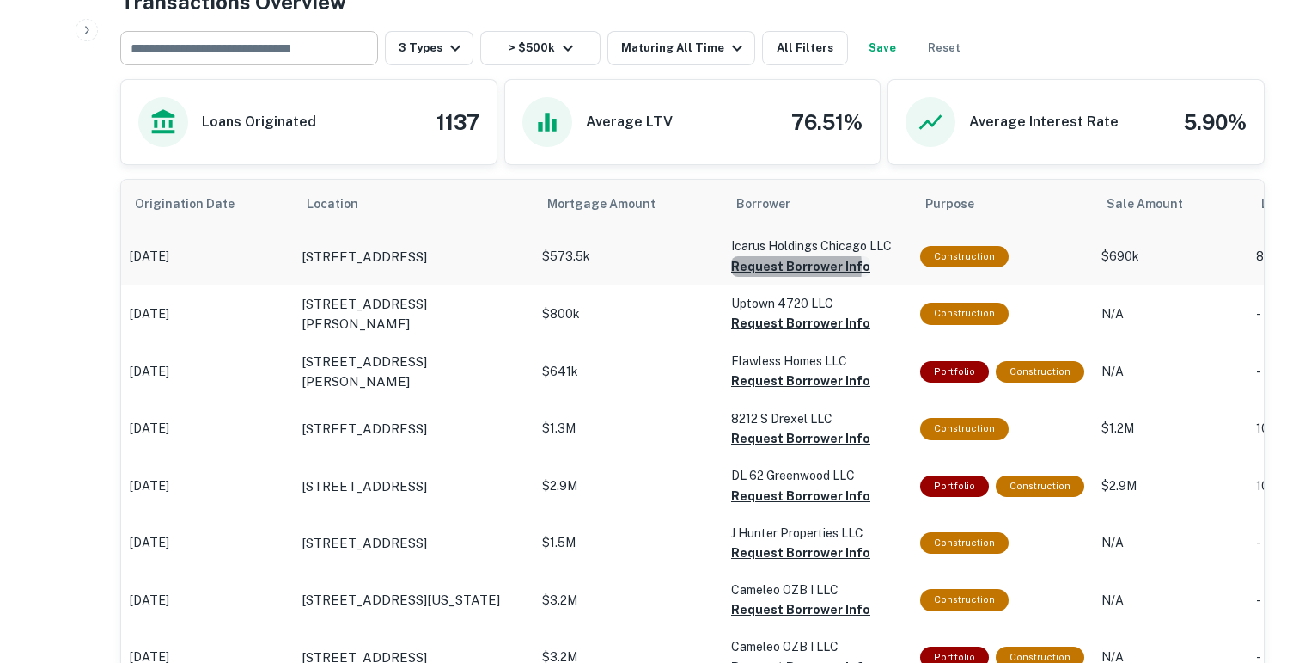
click at [752, 266] on button "Request Borrower Info" at bounding box center [800, 266] width 139 height 21
click at [748, 277] on button "Request Borrower Info" at bounding box center [772, 266] width 82 height 21
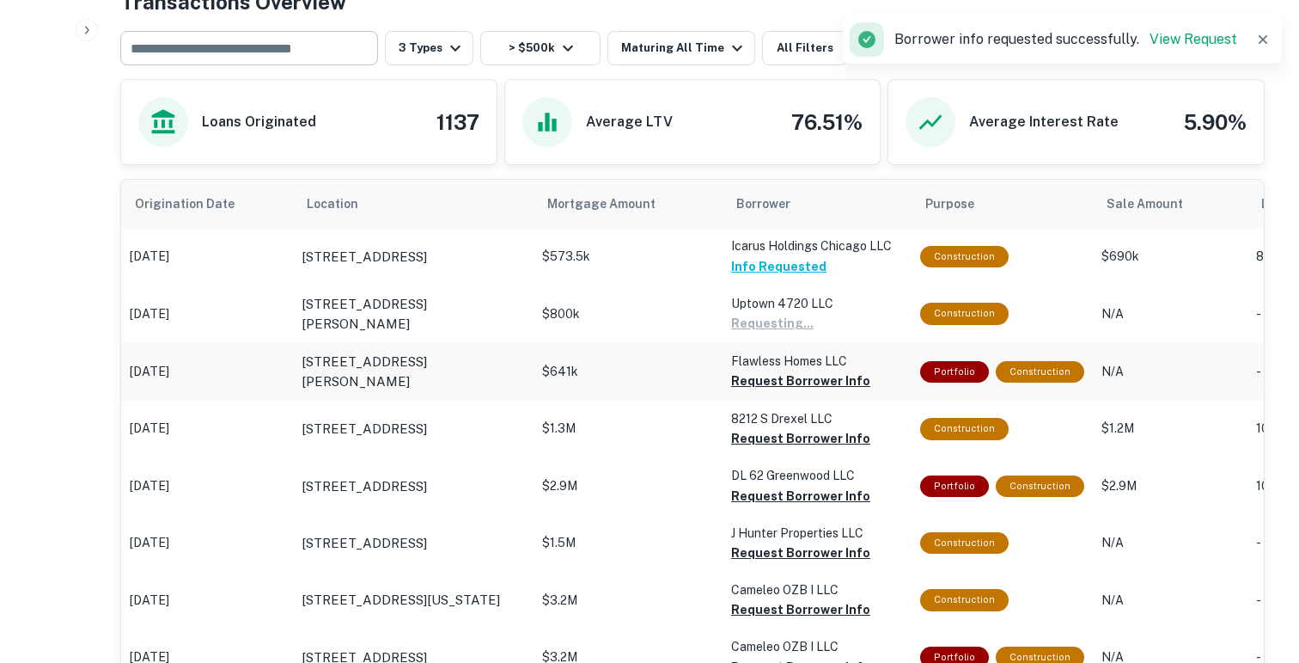
click at [748, 255] on p "Flawless Homes LLC" at bounding box center [817, 245] width 172 height 19
click at [747, 333] on button "Request Borrower Info" at bounding box center [772, 323] width 82 height 21
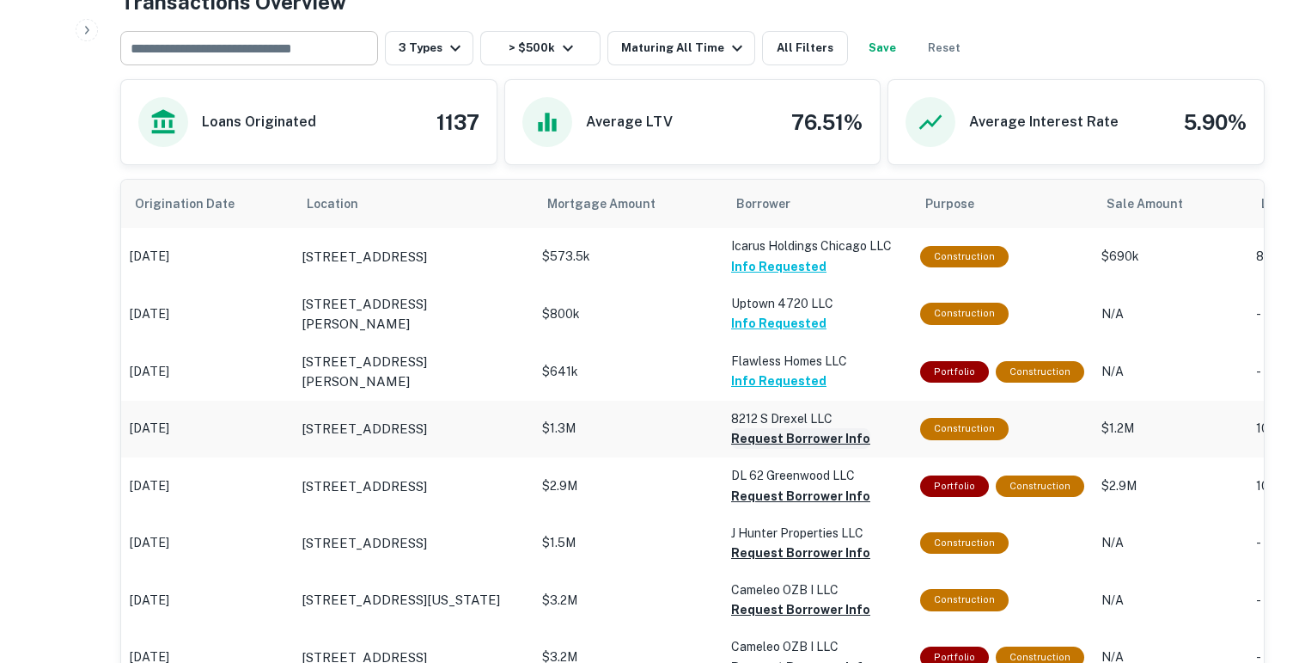
click at [749, 437] on button "Request Borrower Info" at bounding box center [800, 438] width 139 height 21
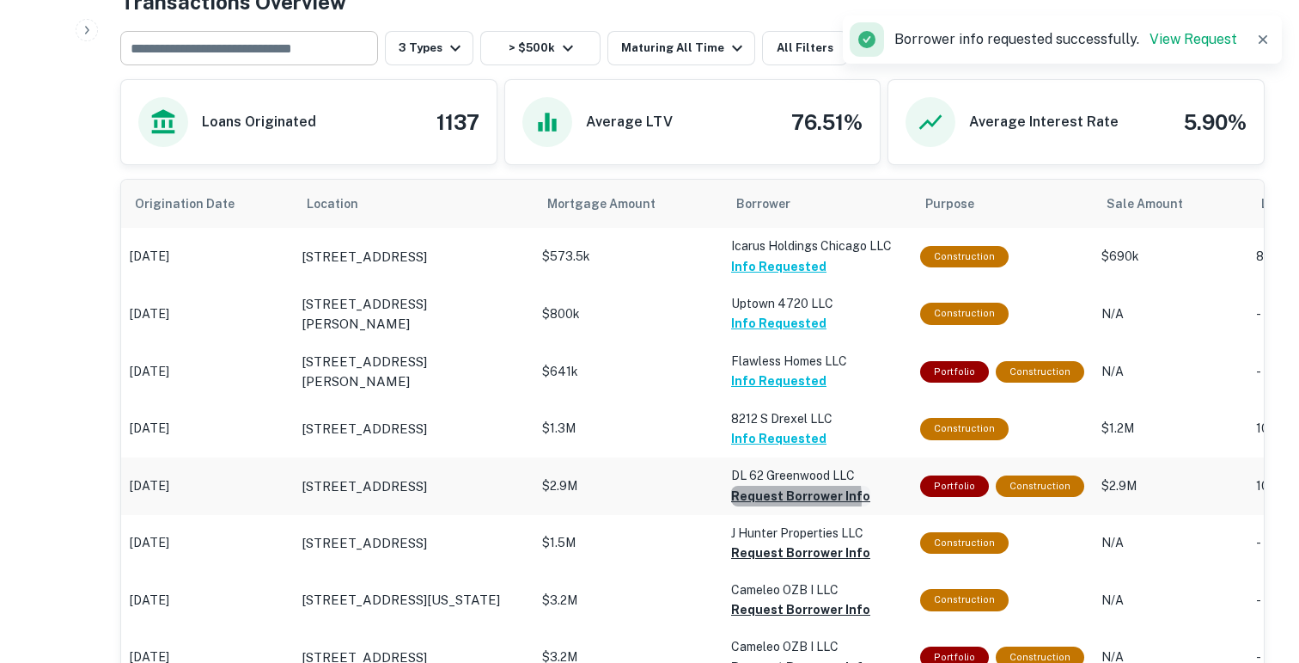
click at [746, 500] on button "Request Borrower Info" at bounding box center [800, 496] width 139 height 21
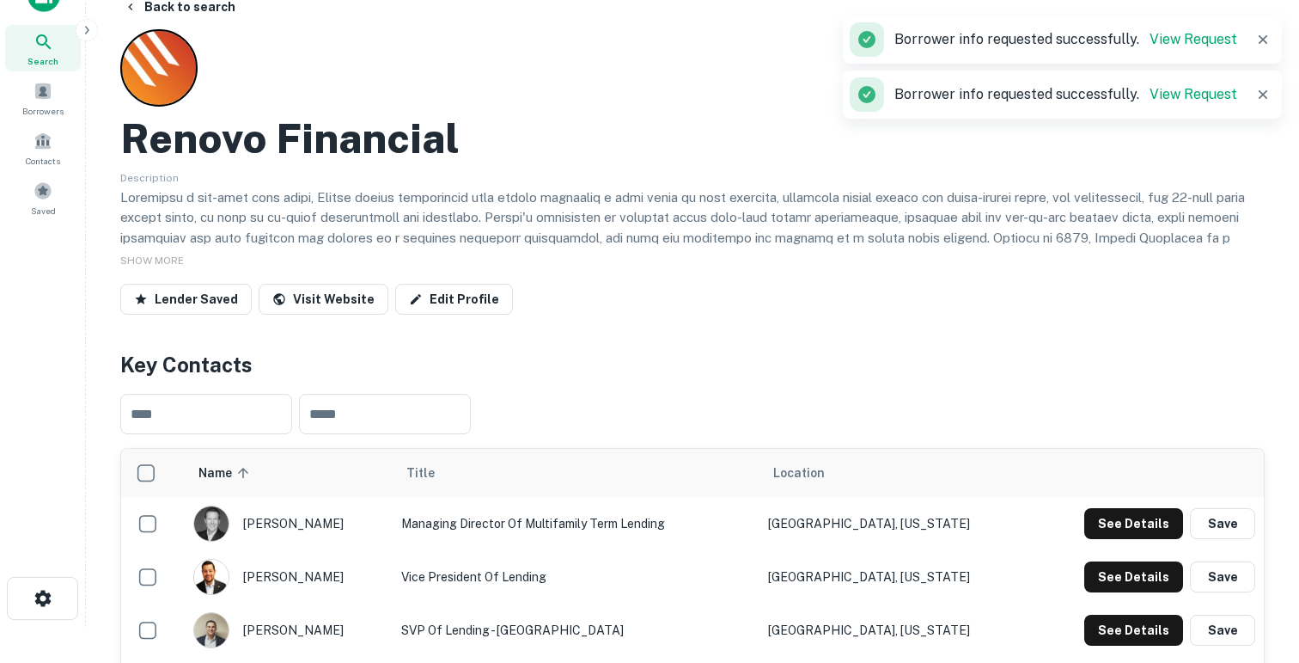
scroll to position [33, 0]
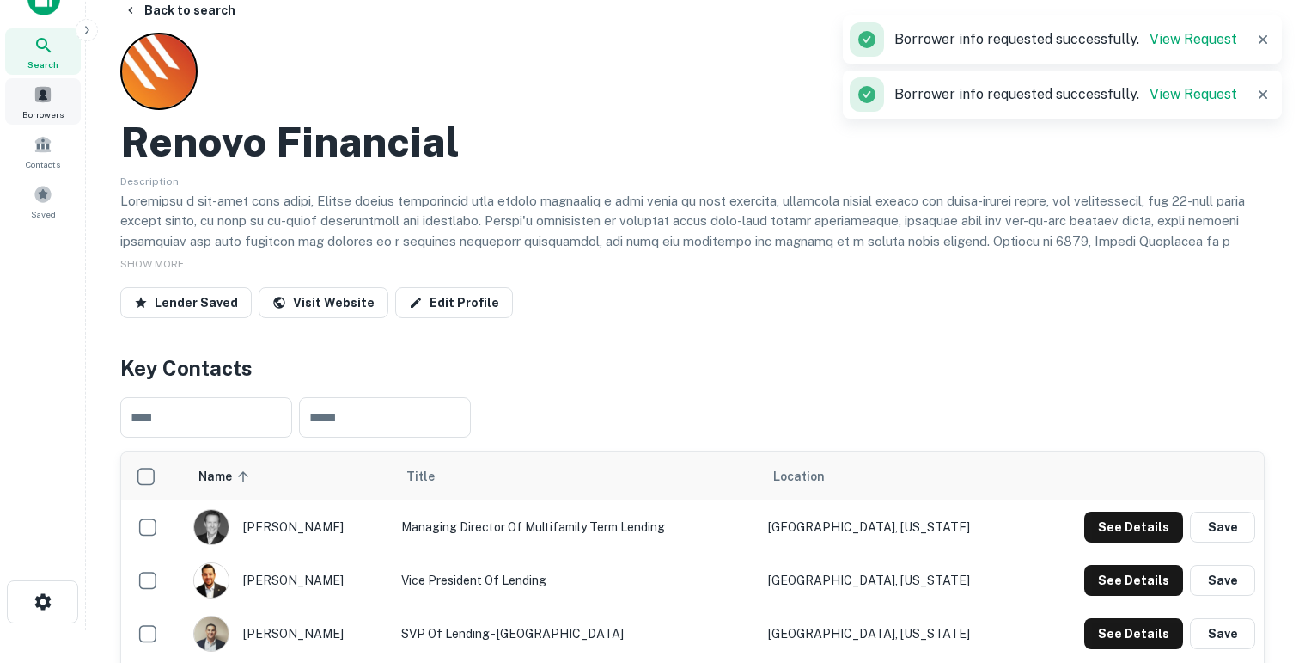
click at [51, 99] on span at bounding box center [43, 94] width 19 height 19
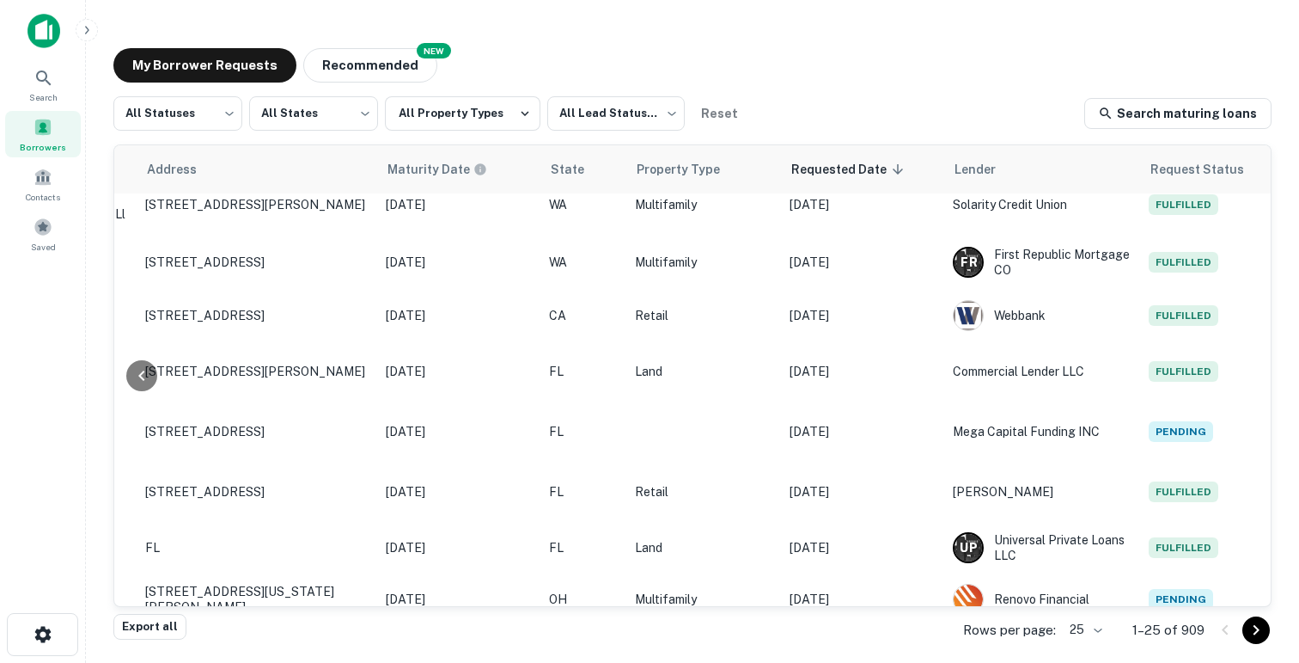
scroll to position [782, 689]
